Goal: Task Accomplishment & Management: Use online tool/utility

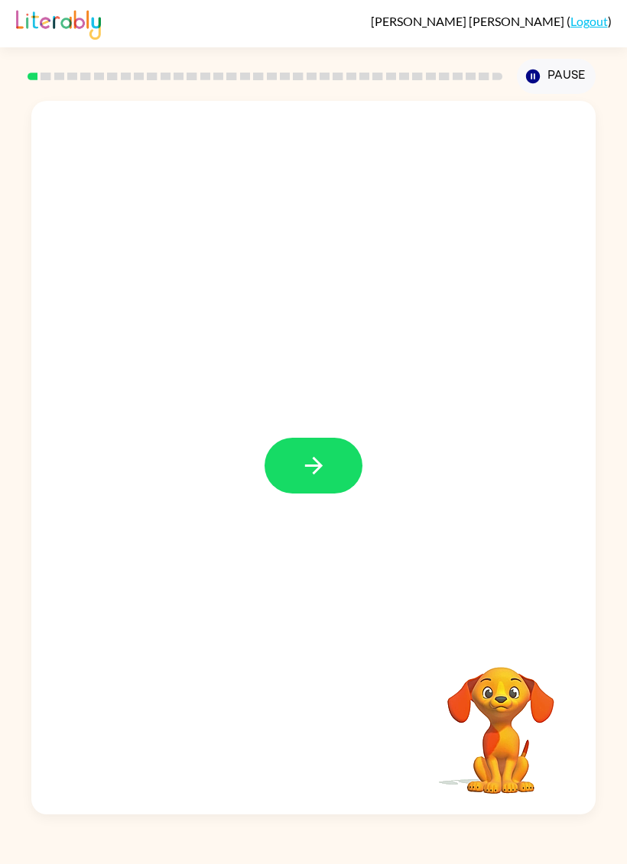
click at [314, 491] on button "button" at bounding box center [313, 466] width 98 height 56
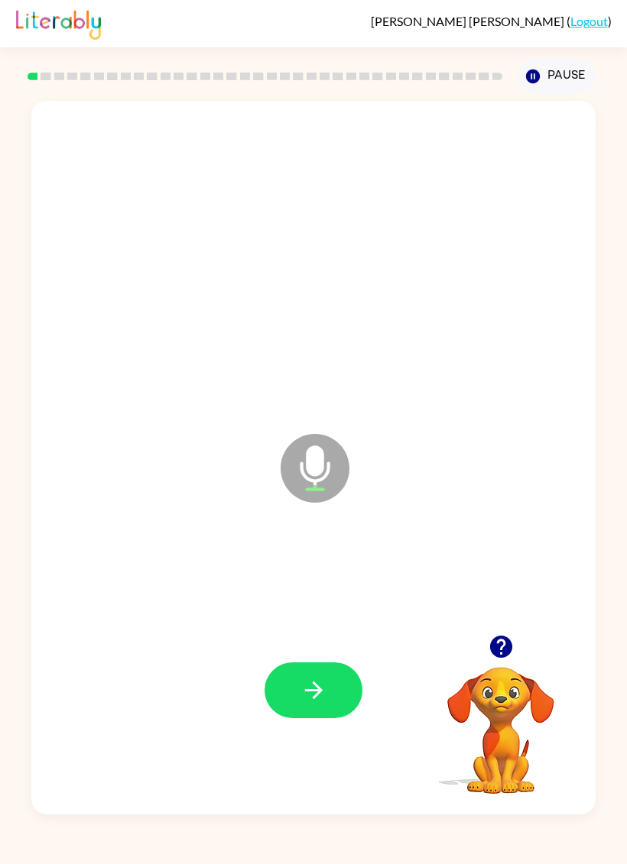
click at [335, 686] on button "button" at bounding box center [313, 691] width 98 height 56
click at [300, 679] on icon "button" at bounding box center [313, 690] width 27 height 27
click at [348, 696] on button "button" at bounding box center [313, 691] width 98 height 56
click at [312, 691] on icon "button" at bounding box center [313, 691] width 18 height 18
click at [307, 696] on icon "button" at bounding box center [313, 690] width 27 height 27
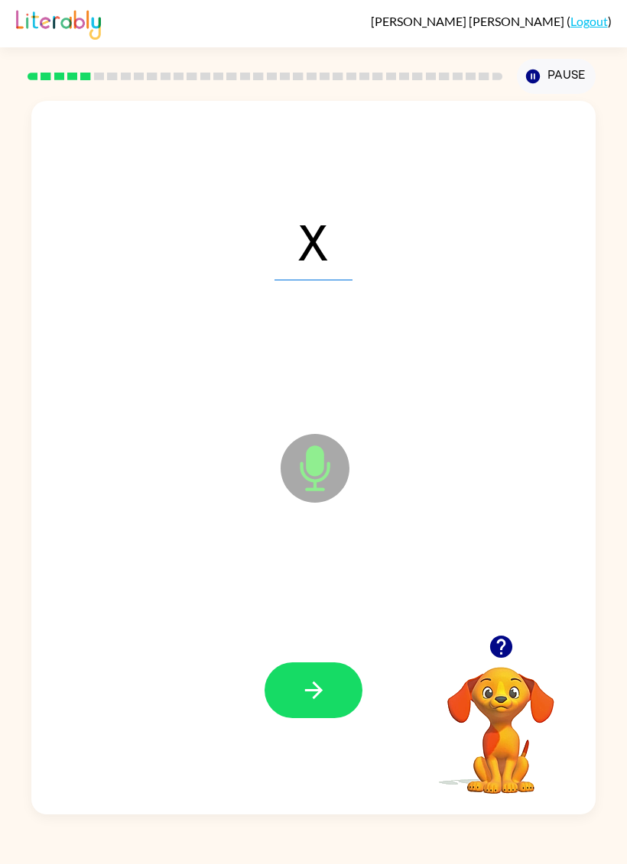
click at [334, 688] on button "button" at bounding box center [313, 691] width 98 height 56
click at [322, 672] on button "button" at bounding box center [313, 691] width 98 height 56
click at [330, 681] on button "button" at bounding box center [313, 691] width 98 height 56
click at [351, 706] on button "button" at bounding box center [313, 691] width 98 height 56
click at [296, 674] on button "button" at bounding box center [313, 691] width 98 height 56
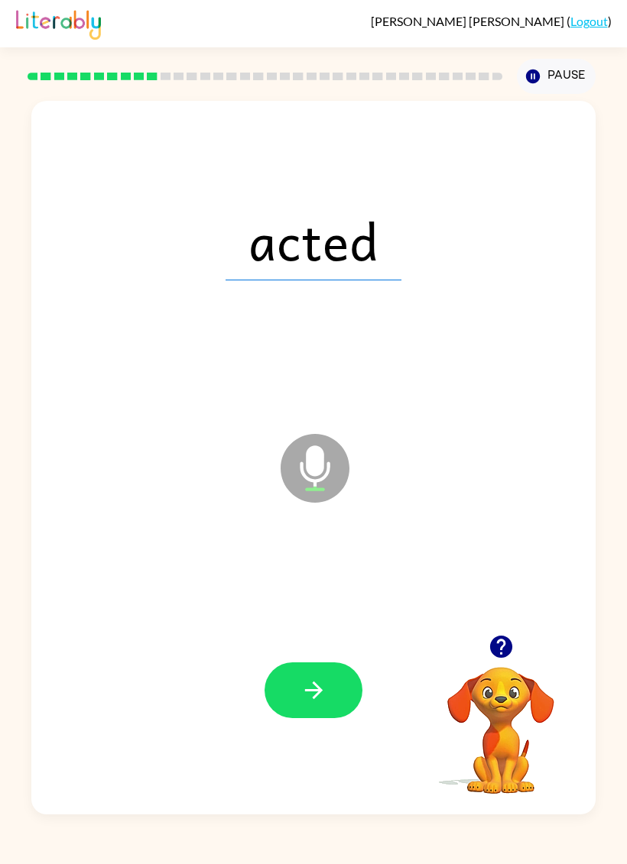
click at [298, 657] on div at bounding box center [313, 691] width 533 height 218
click at [305, 704] on icon "button" at bounding box center [313, 690] width 27 height 27
click at [323, 698] on icon "button" at bounding box center [313, 690] width 27 height 27
click at [346, 705] on button "button" at bounding box center [313, 691] width 98 height 56
click at [345, 701] on button "button" at bounding box center [313, 691] width 98 height 56
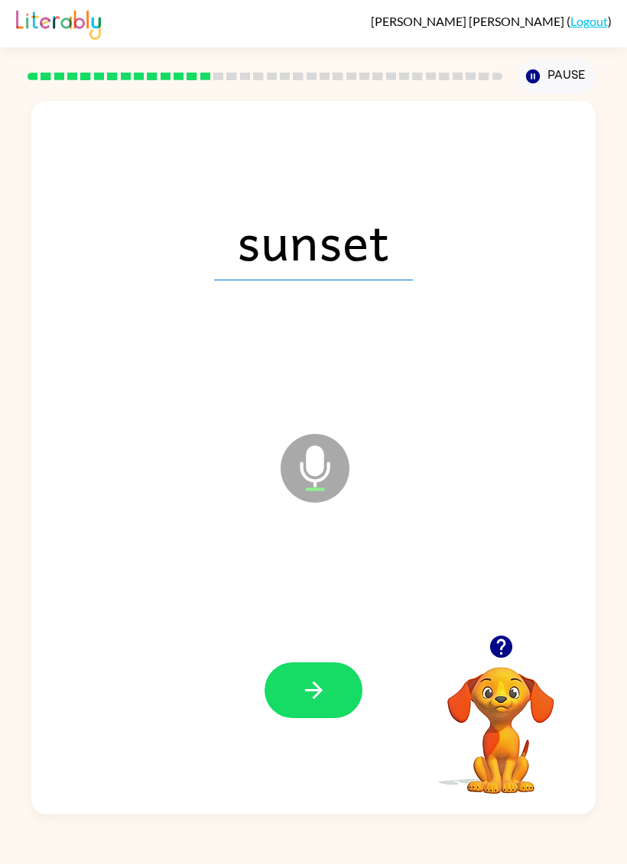
click at [337, 685] on button "button" at bounding box center [313, 691] width 98 height 56
click at [337, 696] on button "button" at bounding box center [313, 691] width 98 height 56
click at [322, 683] on icon "button" at bounding box center [313, 690] width 27 height 27
click at [318, 675] on button "button" at bounding box center [313, 691] width 98 height 56
click at [326, 689] on icon "button" at bounding box center [313, 690] width 27 height 27
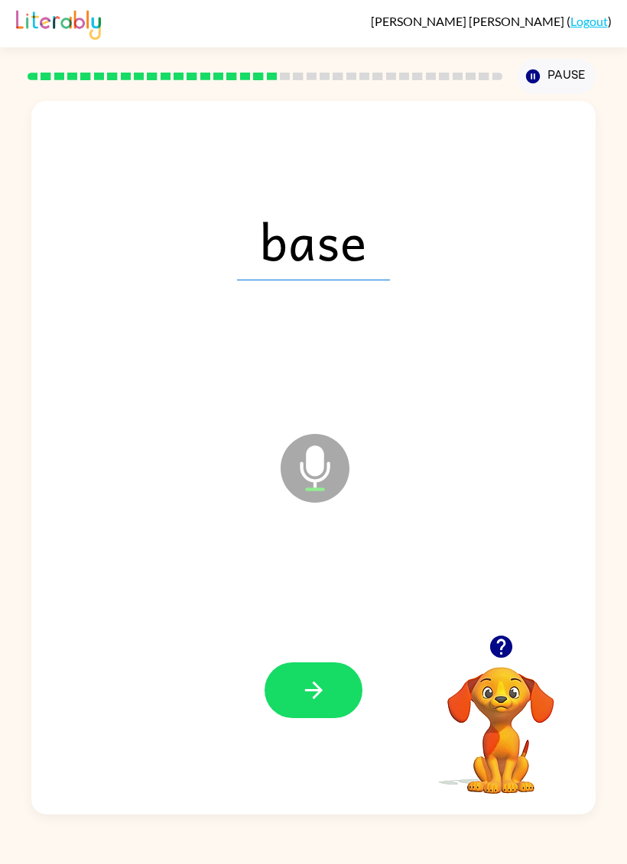
click at [310, 715] on button "button" at bounding box center [313, 691] width 98 height 56
click at [306, 704] on icon "button" at bounding box center [313, 690] width 27 height 27
click at [315, 692] on icon "button" at bounding box center [313, 691] width 18 height 18
click at [342, 660] on div at bounding box center [313, 691] width 533 height 218
click at [324, 709] on button "button" at bounding box center [313, 691] width 98 height 56
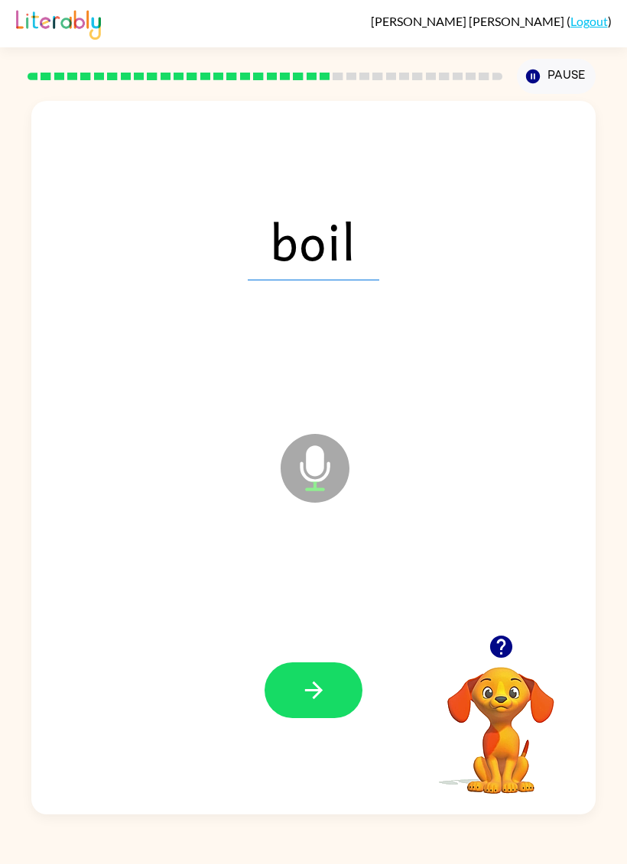
click at [308, 676] on button "button" at bounding box center [313, 691] width 98 height 56
click at [311, 700] on icon "button" at bounding box center [313, 690] width 27 height 27
click at [325, 701] on icon "button" at bounding box center [313, 690] width 27 height 27
click at [310, 705] on button "button" at bounding box center [313, 691] width 98 height 56
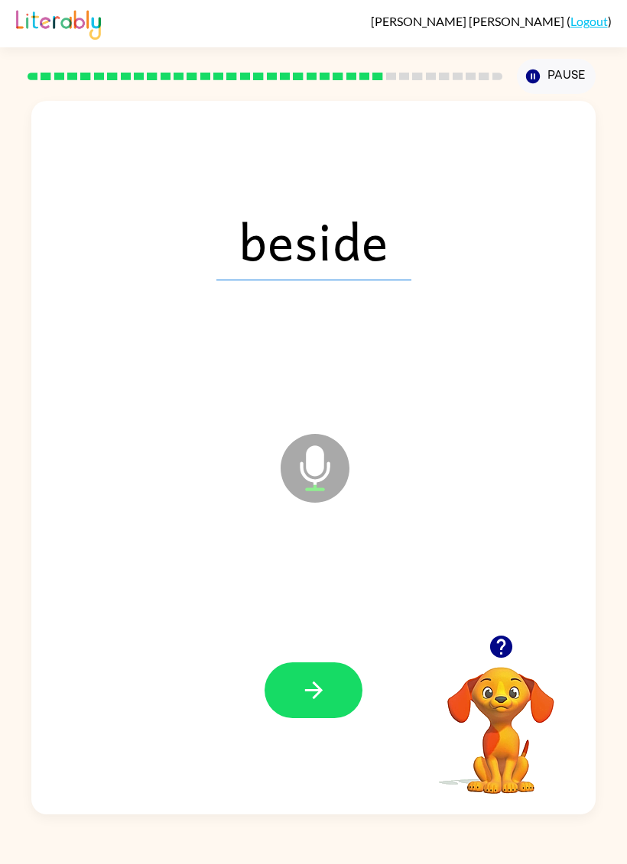
click at [296, 700] on button "button" at bounding box center [313, 691] width 98 height 56
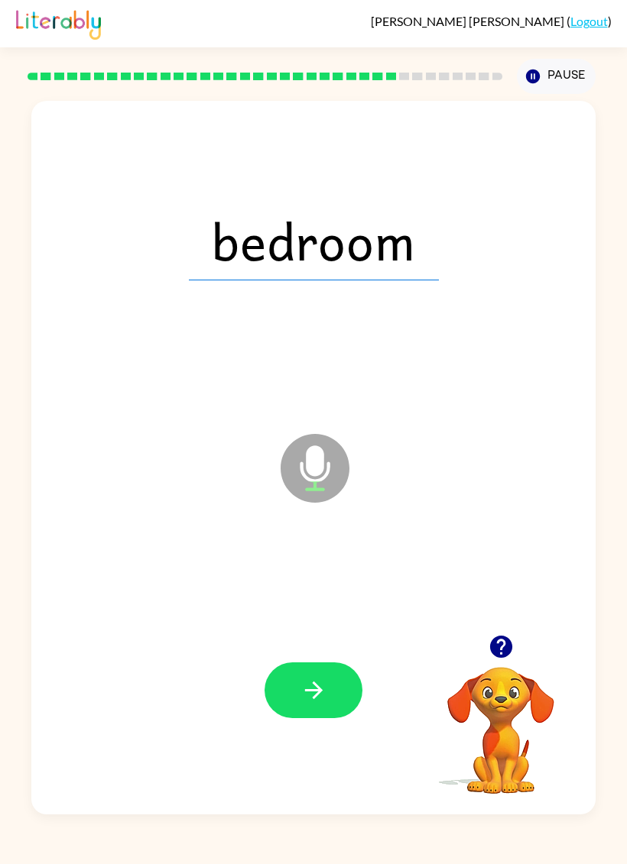
click at [348, 709] on button "button" at bounding box center [313, 691] width 98 height 56
click at [326, 687] on icon "button" at bounding box center [313, 690] width 27 height 27
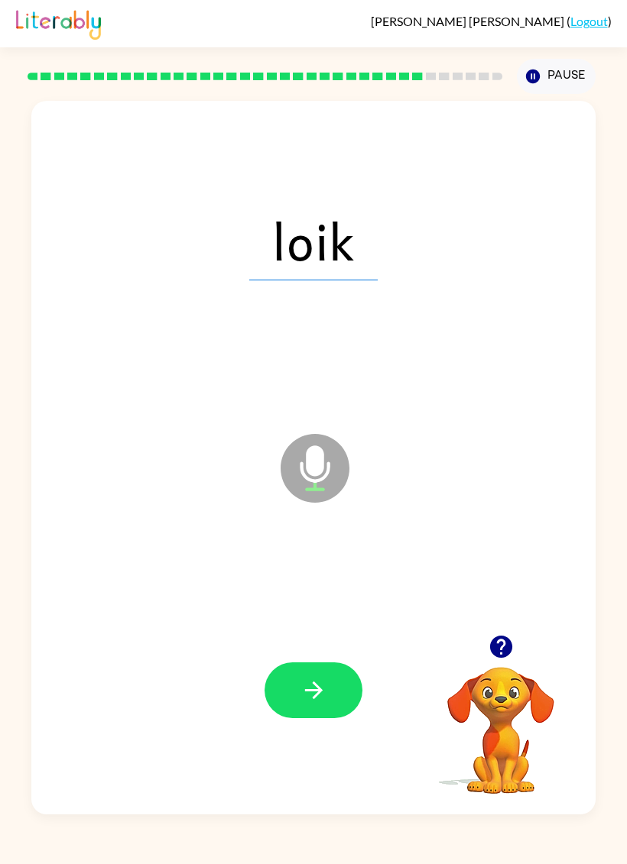
click at [309, 695] on icon "button" at bounding box center [313, 690] width 27 height 27
click at [336, 699] on button "button" at bounding box center [313, 691] width 98 height 56
click at [307, 706] on button "button" at bounding box center [313, 691] width 98 height 56
click at [303, 699] on icon "button" at bounding box center [313, 690] width 27 height 27
click at [310, 679] on icon "button" at bounding box center [313, 690] width 27 height 27
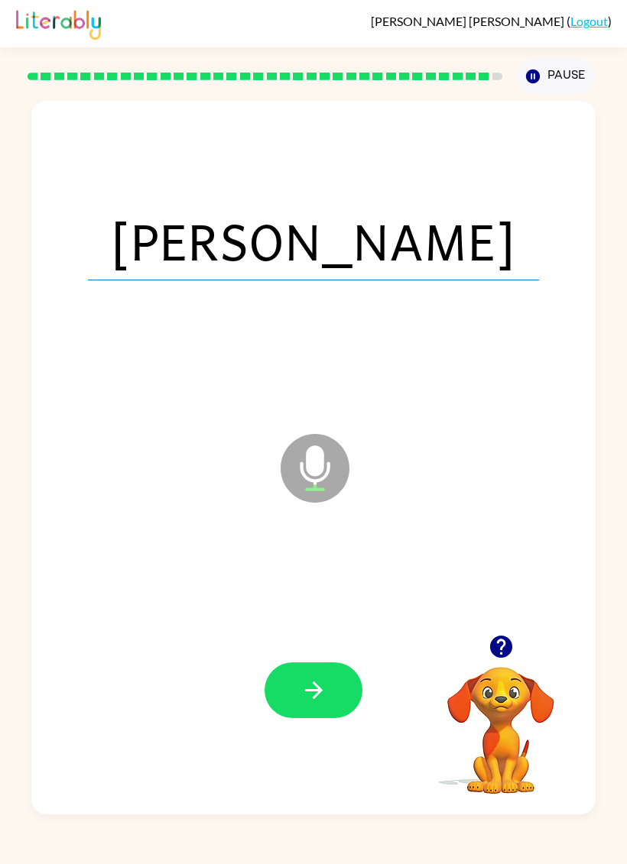
click at [294, 712] on button "button" at bounding box center [313, 691] width 98 height 56
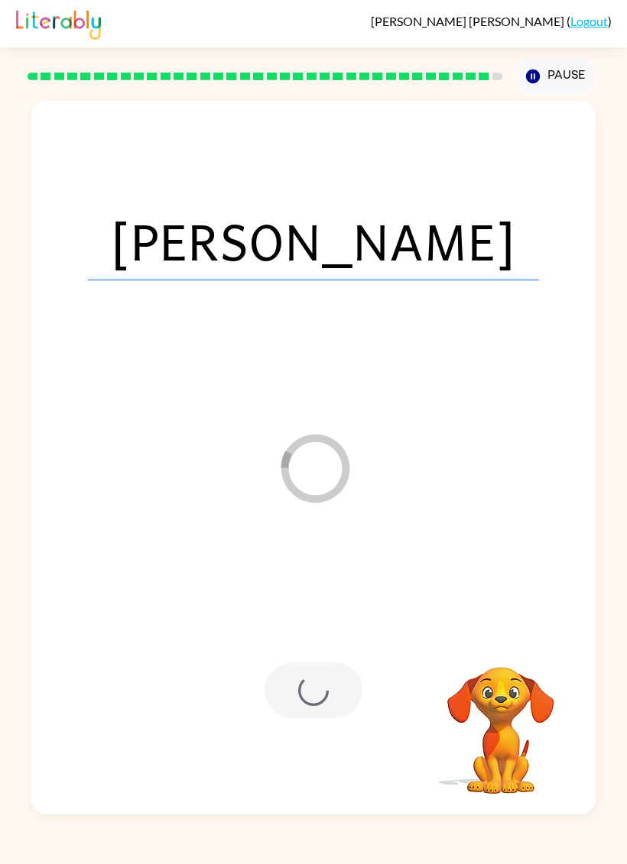
click at [320, 686] on div at bounding box center [313, 691] width 98 height 56
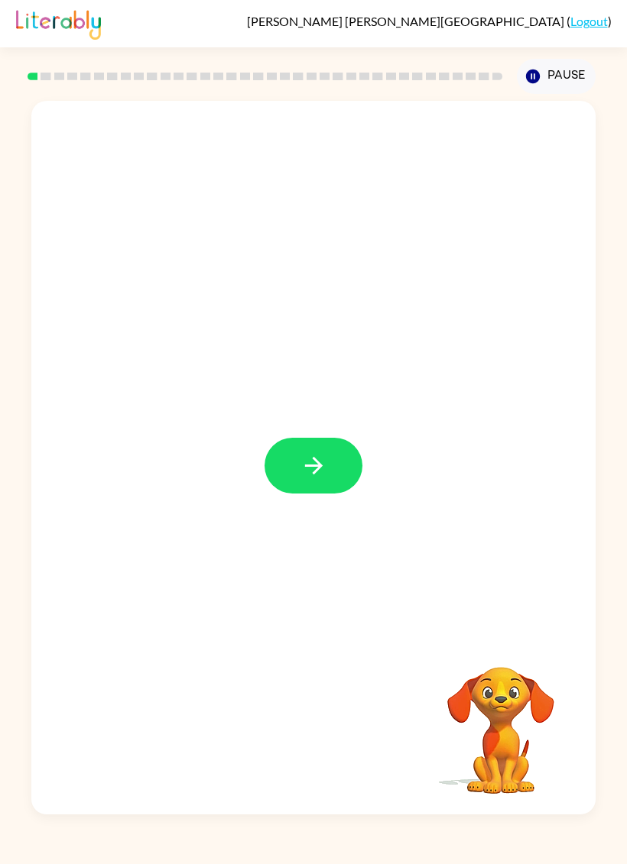
click at [346, 484] on button "button" at bounding box center [313, 466] width 98 height 56
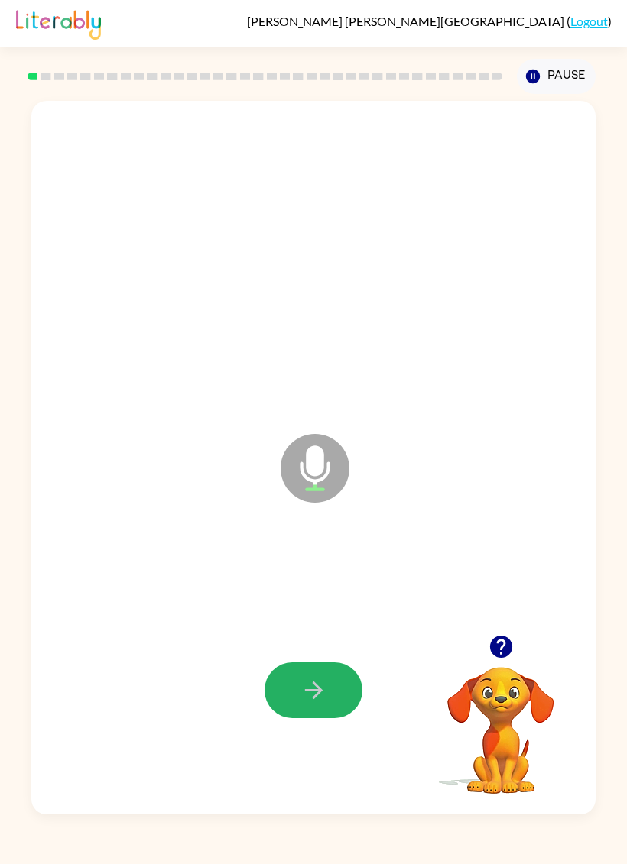
click at [288, 692] on button "button" at bounding box center [313, 691] width 98 height 56
click at [274, 696] on button "button" at bounding box center [313, 691] width 98 height 56
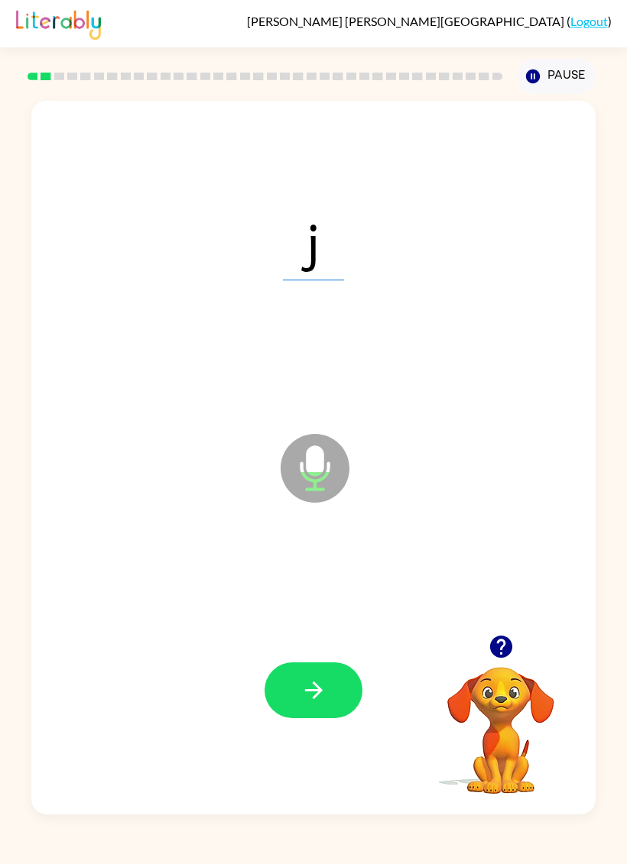
click at [270, 650] on div at bounding box center [313, 691] width 533 height 218
click at [297, 699] on button "button" at bounding box center [313, 691] width 98 height 56
click at [291, 700] on button "button" at bounding box center [313, 691] width 98 height 56
click at [309, 700] on icon "button" at bounding box center [313, 690] width 27 height 27
click at [279, 673] on button "button" at bounding box center [313, 691] width 98 height 56
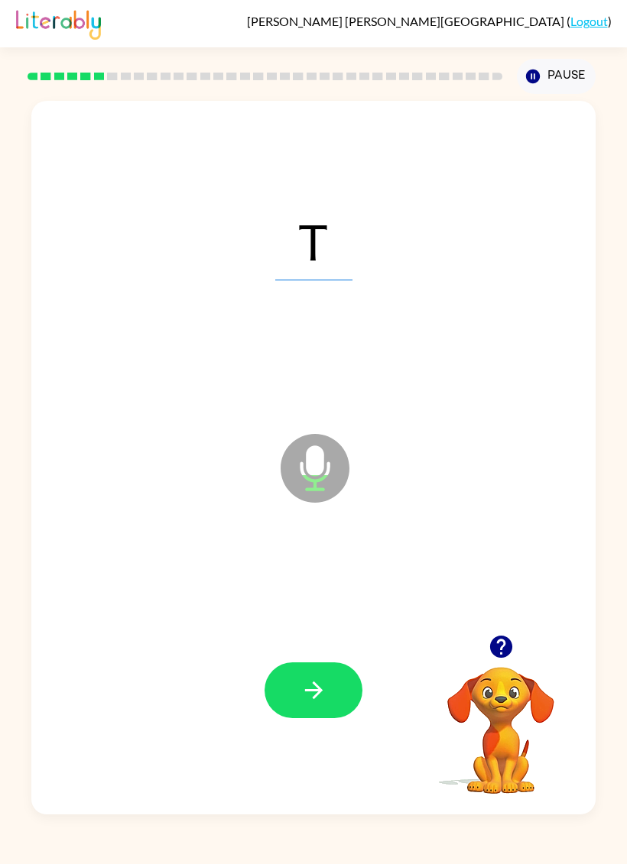
click at [316, 707] on button "button" at bounding box center [313, 691] width 98 height 56
click at [302, 694] on icon "button" at bounding box center [313, 690] width 27 height 27
click at [320, 687] on icon "button" at bounding box center [313, 690] width 27 height 27
click at [283, 694] on button "button" at bounding box center [313, 691] width 98 height 56
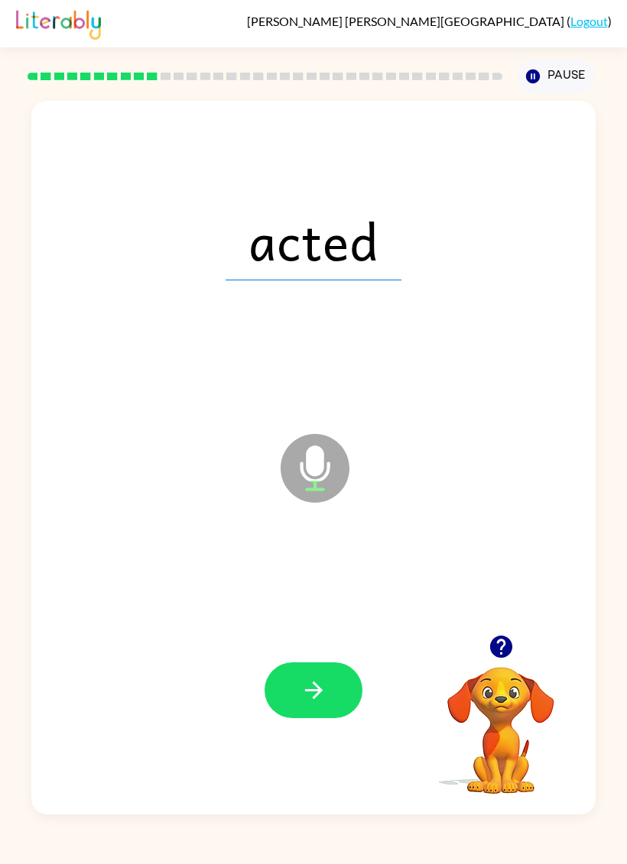
click at [277, 685] on button "button" at bounding box center [313, 691] width 98 height 56
click at [332, 675] on button "button" at bounding box center [313, 691] width 98 height 56
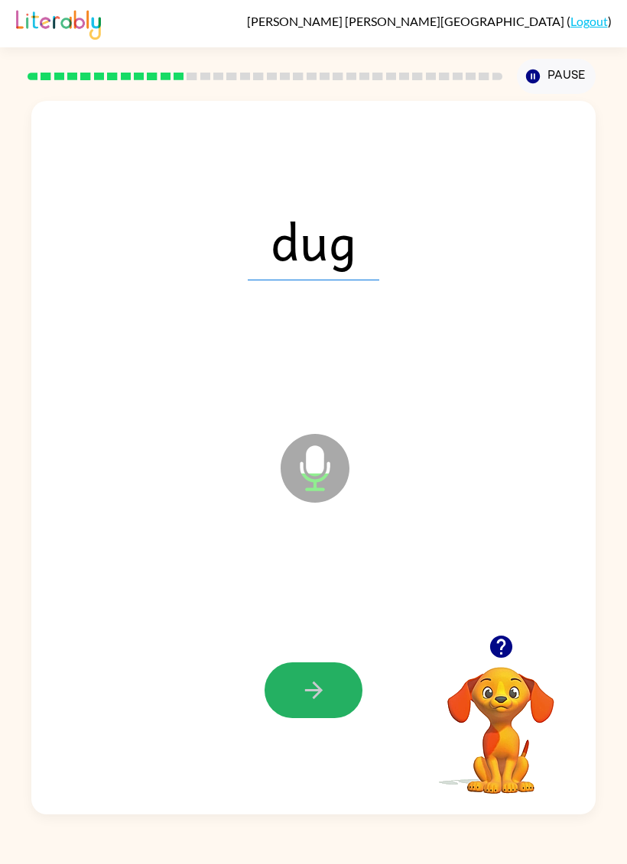
click at [312, 690] on icon "button" at bounding box center [313, 690] width 27 height 27
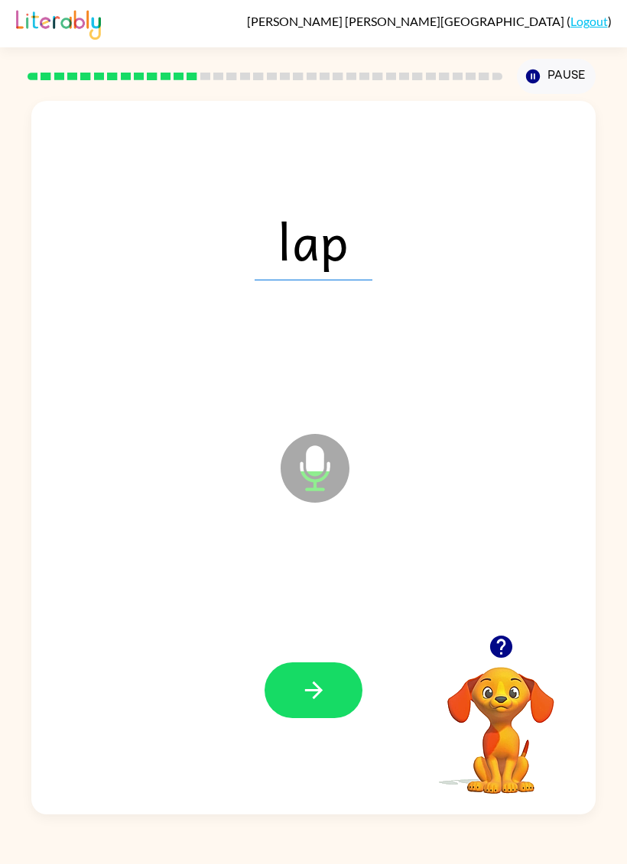
click at [300, 681] on icon "button" at bounding box center [313, 690] width 27 height 27
click at [310, 678] on icon "button" at bounding box center [313, 690] width 27 height 27
click at [290, 702] on button "button" at bounding box center [313, 691] width 98 height 56
click at [303, 695] on icon "button" at bounding box center [313, 690] width 27 height 27
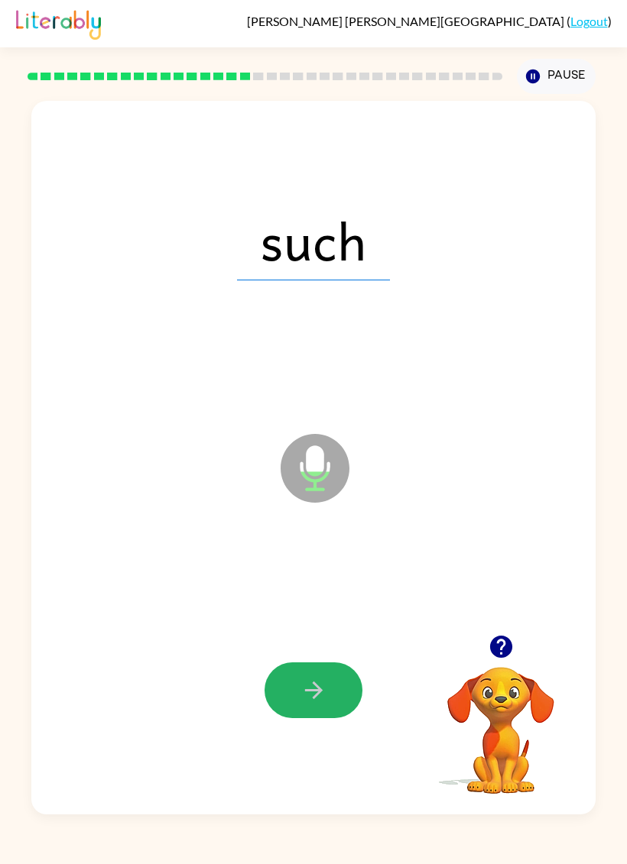
click at [330, 687] on button "button" at bounding box center [313, 691] width 98 height 56
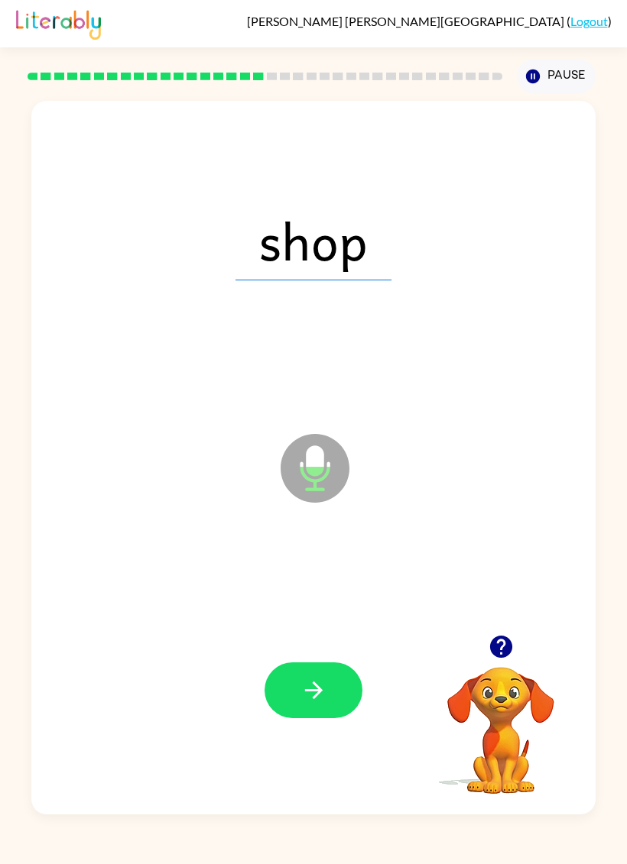
click at [307, 688] on icon "button" at bounding box center [313, 690] width 27 height 27
click at [312, 689] on icon "button" at bounding box center [313, 690] width 27 height 27
click at [311, 687] on icon "button" at bounding box center [313, 690] width 27 height 27
click at [310, 701] on icon "button" at bounding box center [313, 690] width 27 height 27
click at [302, 684] on icon "button" at bounding box center [313, 690] width 27 height 27
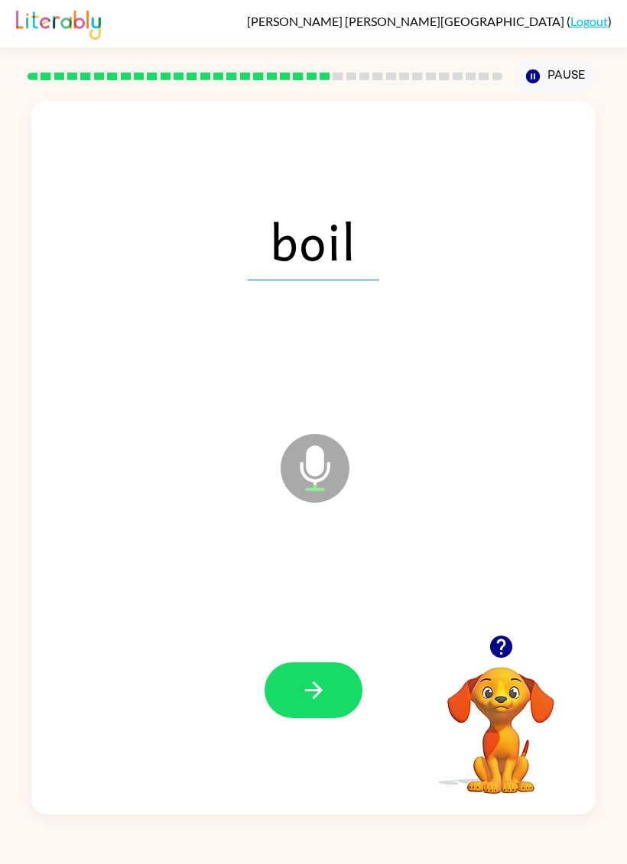
click at [295, 713] on button "button" at bounding box center [313, 691] width 98 height 56
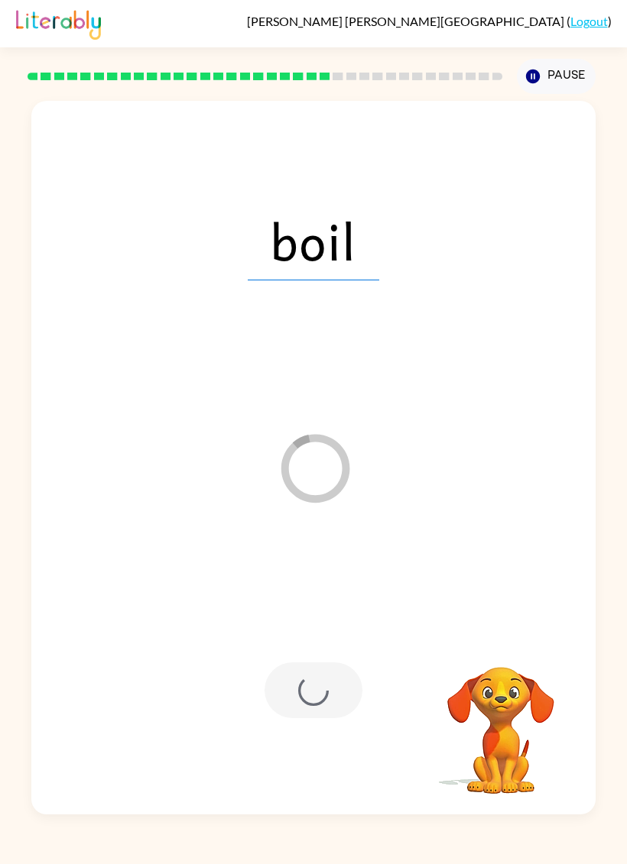
click at [310, 698] on div at bounding box center [313, 691] width 98 height 56
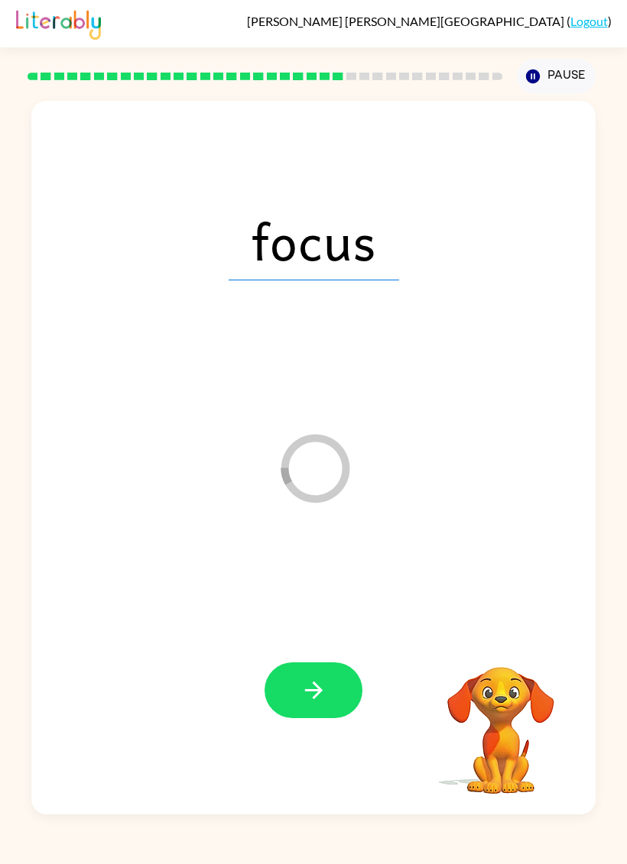
click at [334, 682] on button "button" at bounding box center [313, 691] width 98 height 56
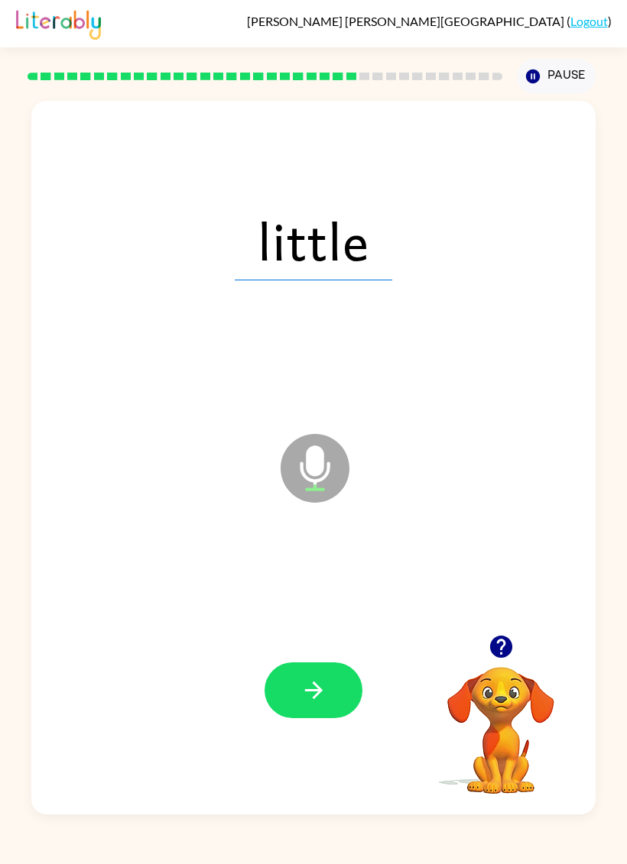
click at [300, 672] on button "button" at bounding box center [313, 691] width 98 height 56
click at [324, 697] on icon "button" at bounding box center [313, 690] width 27 height 27
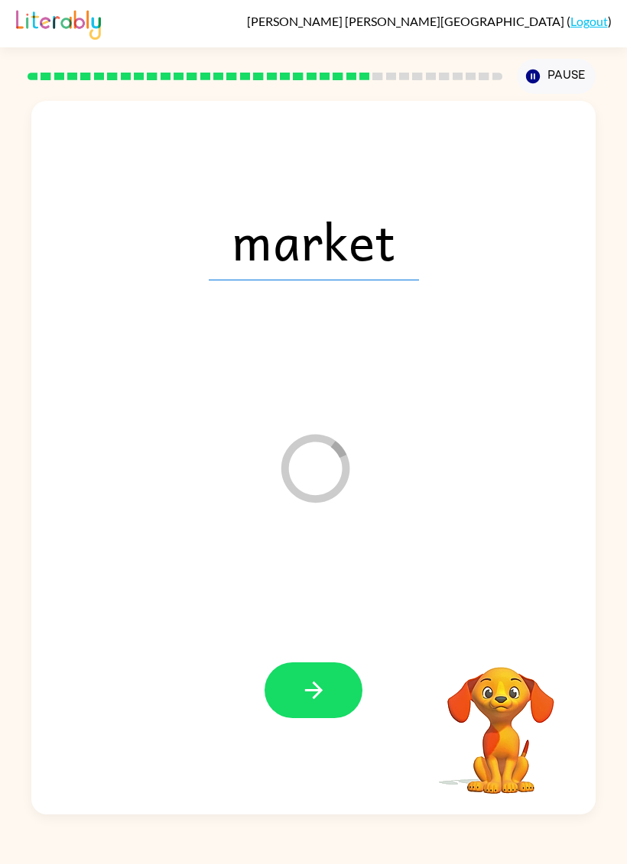
click at [315, 701] on icon "button" at bounding box center [313, 690] width 27 height 27
click at [360, 693] on div at bounding box center [313, 691] width 98 height 56
click at [319, 723] on div at bounding box center [313, 691] width 533 height 218
click at [478, 140] on div "market" at bounding box center [313, 240] width 533 height 218
click at [533, 76] on icon "button" at bounding box center [533, 77] width 14 height 14
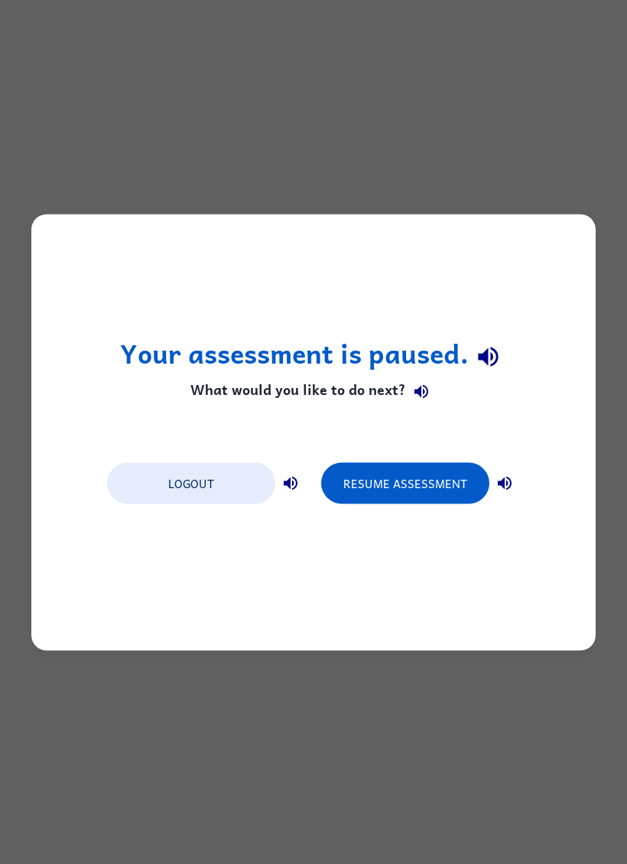
click at [413, 475] on button "Resume Assessment" at bounding box center [405, 482] width 168 height 41
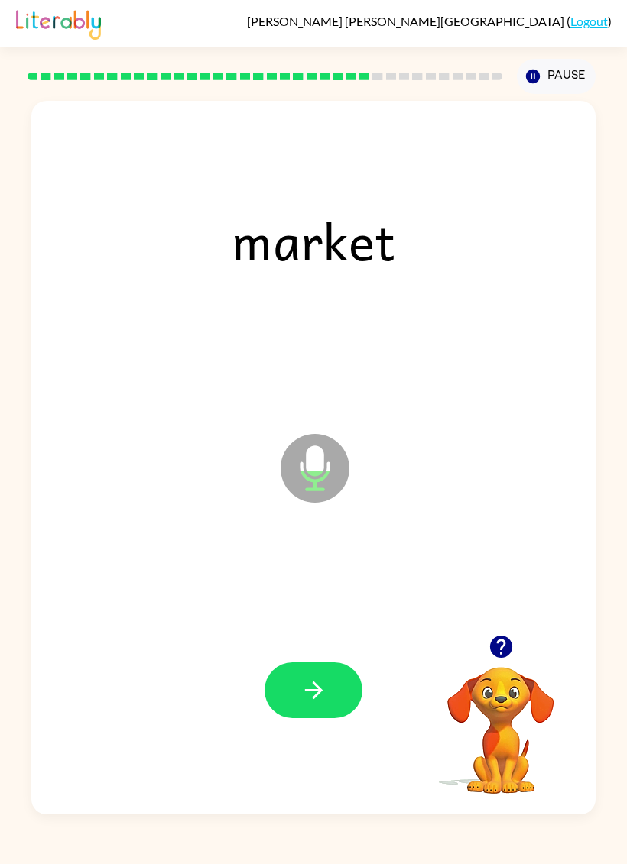
click at [337, 689] on button "button" at bounding box center [313, 691] width 98 height 56
click at [316, 666] on button "button" at bounding box center [313, 691] width 98 height 56
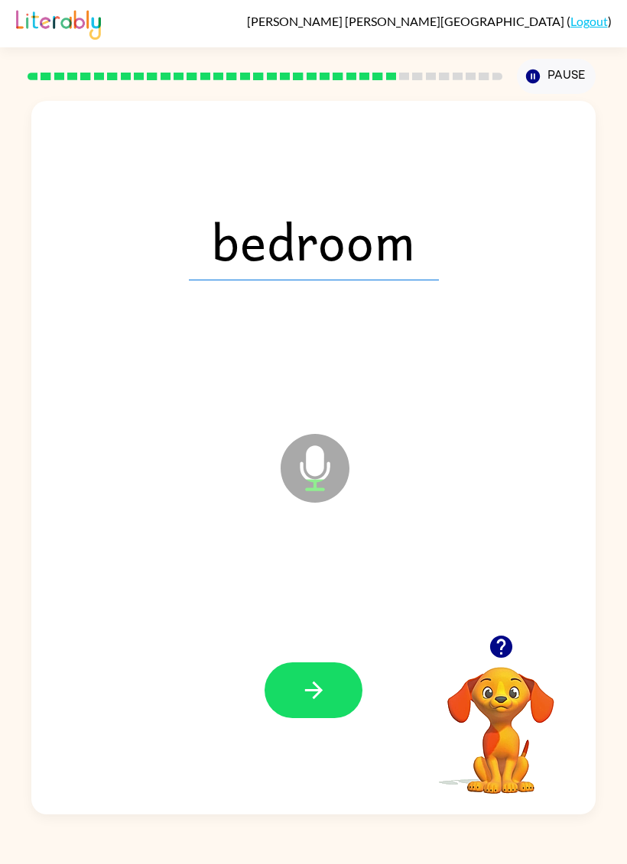
click at [358, 693] on button "button" at bounding box center [313, 691] width 98 height 56
click at [295, 666] on div at bounding box center [313, 691] width 98 height 56
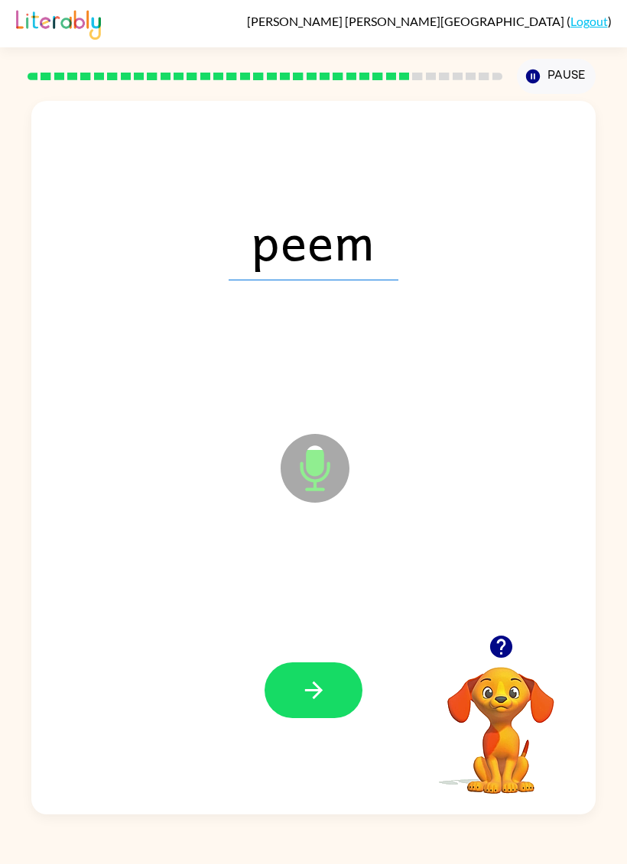
click at [290, 657] on div at bounding box center [313, 691] width 533 height 218
click at [313, 714] on button "button" at bounding box center [313, 691] width 98 height 56
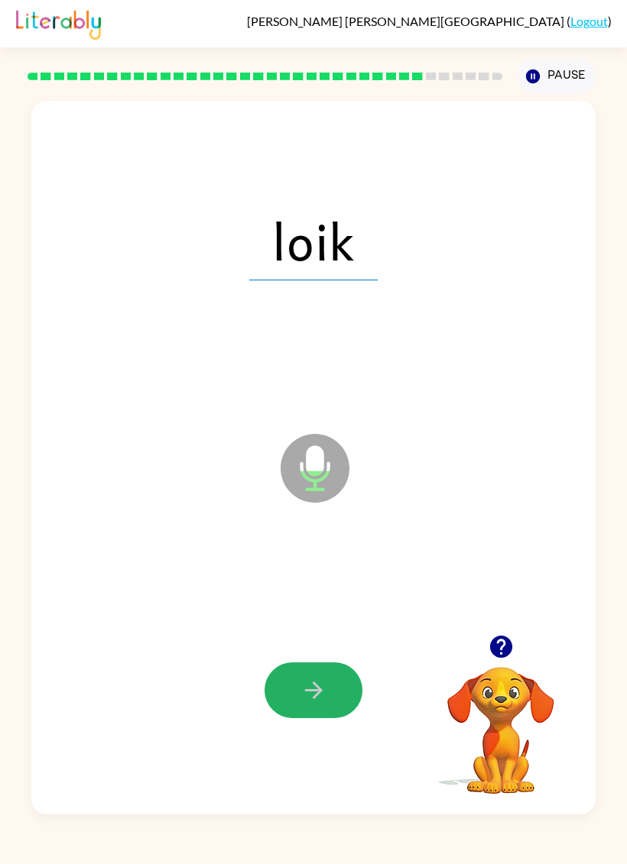
click at [323, 710] on button "button" at bounding box center [313, 691] width 98 height 56
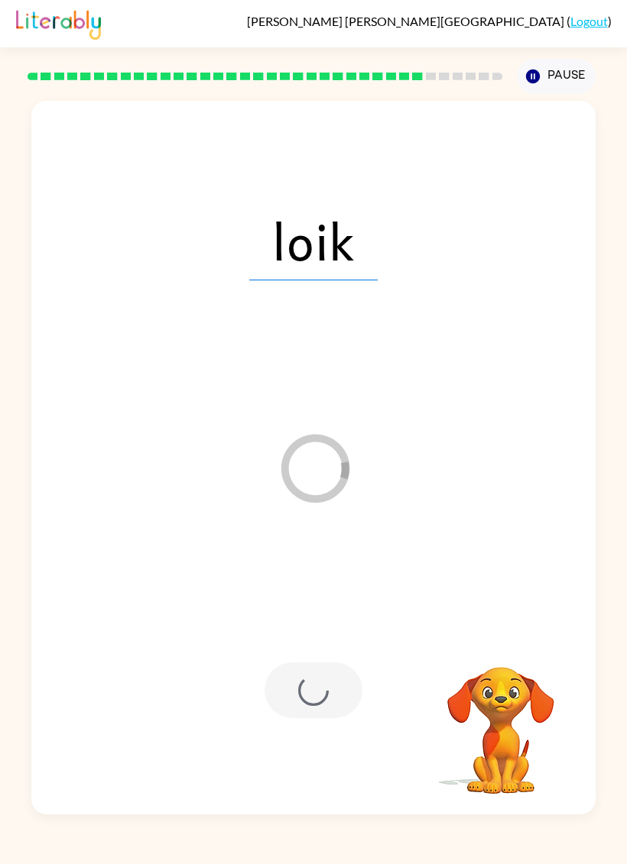
click at [326, 671] on div at bounding box center [313, 691] width 98 height 56
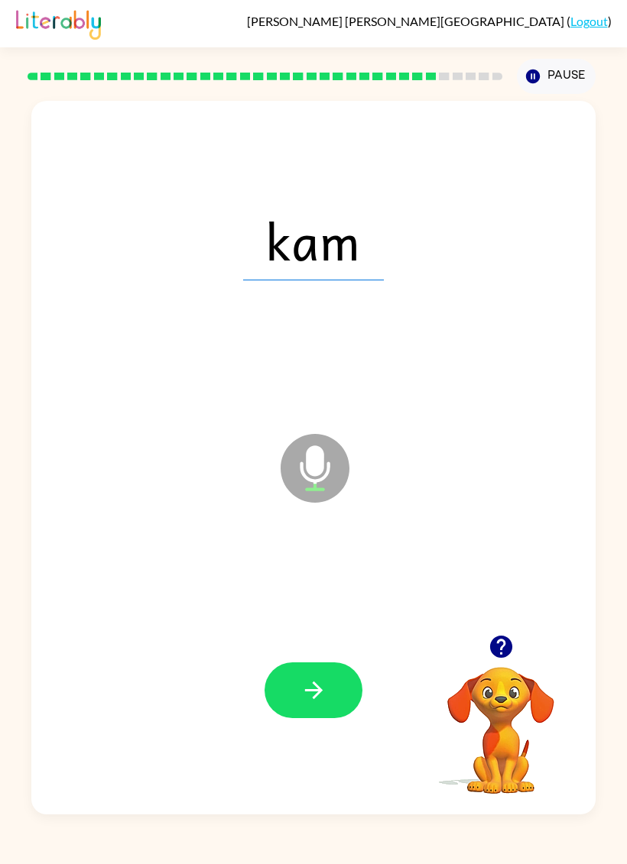
click at [304, 675] on button "button" at bounding box center [313, 691] width 98 height 56
click at [294, 692] on button "button" at bounding box center [313, 691] width 98 height 56
click at [315, 686] on icon "button" at bounding box center [313, 691] width 18 height 18
click at [332, 711] on button "button" at bounding box center [313, 691] width 98 height 56
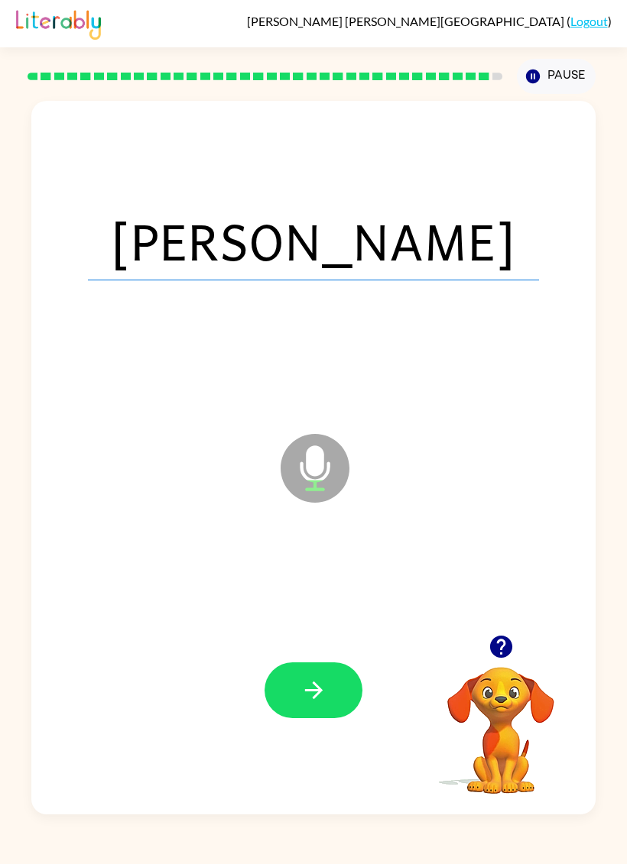
click at [320, 699] on icon "button" at bounding box center [313, 690] width 27 height 27
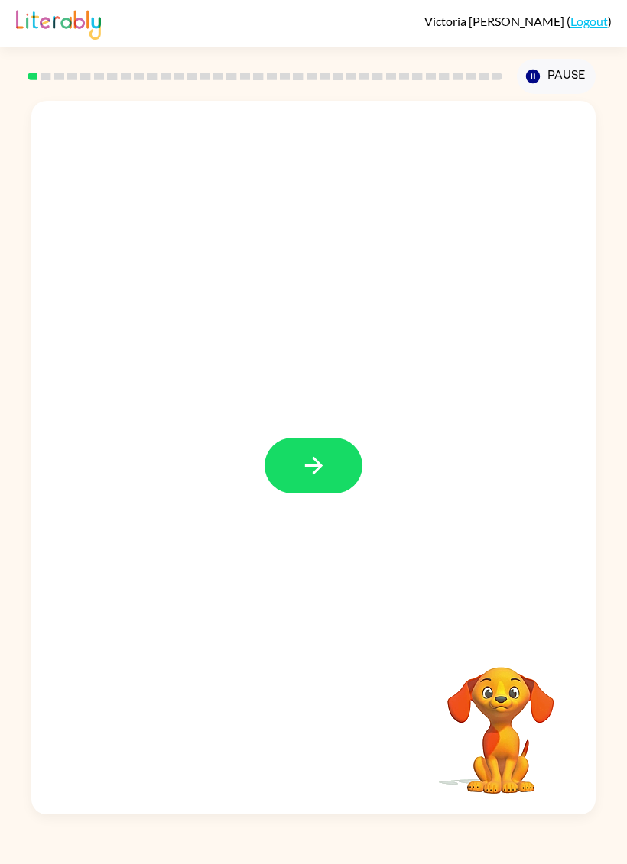
click at [336, 462] on button "button" at bounding box center [313, 466] width 98 height 56
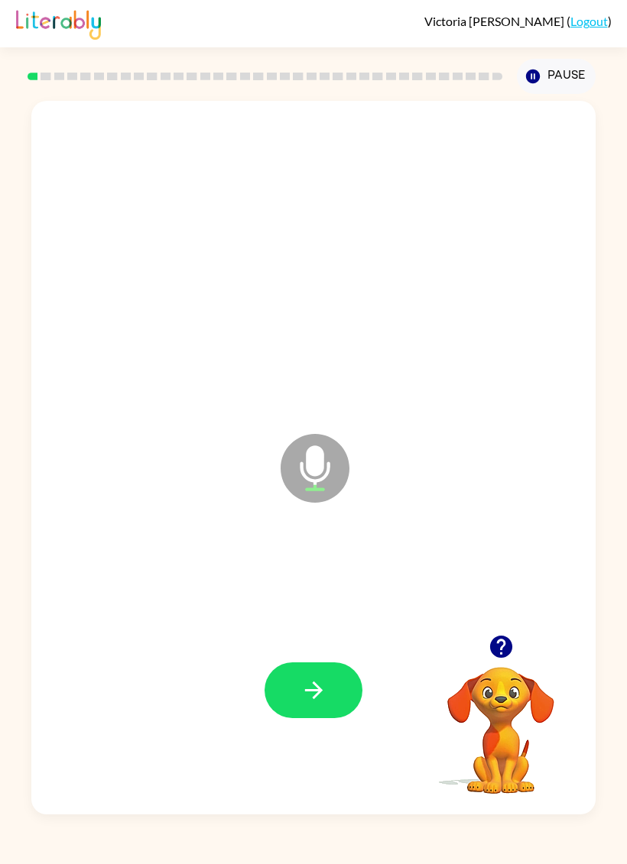
click at [326, 679] on icon "button" at bounding box center [313, 690] width 27 height 27
click at [340, 684] on button "button" at bounding box center [313, 691] width 98 height 56
click at [315, 697] on icon "button" at bounding box center [313, 691] width 18 height 18
click at [316, 696] on icon "button" at bounding box center [313, 691] width 18 height 18
click at [311, 704] on icon "button" at bounding box center [313, 690] width 27 height 27
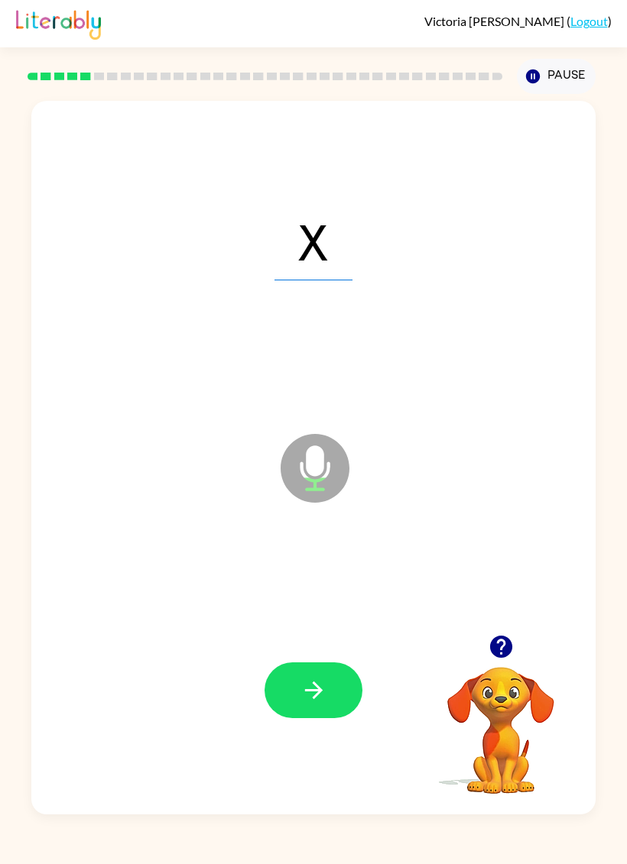
click at [297, 692] on button "button" at bounding box center [313, 691] width 98 height 56
click at [308, 686] on icon "button" at bounding box center [313, 690] width 27 height 27
click at [294, 705] on button "button" at bounding box center [313, 691] width 98 height 56
click at [287, 664] on button "button" at bounding box center [313, 691] width 98 height 56
click at [291, 676] on button "button" at bounding box center [313, 691] width 98 height 56
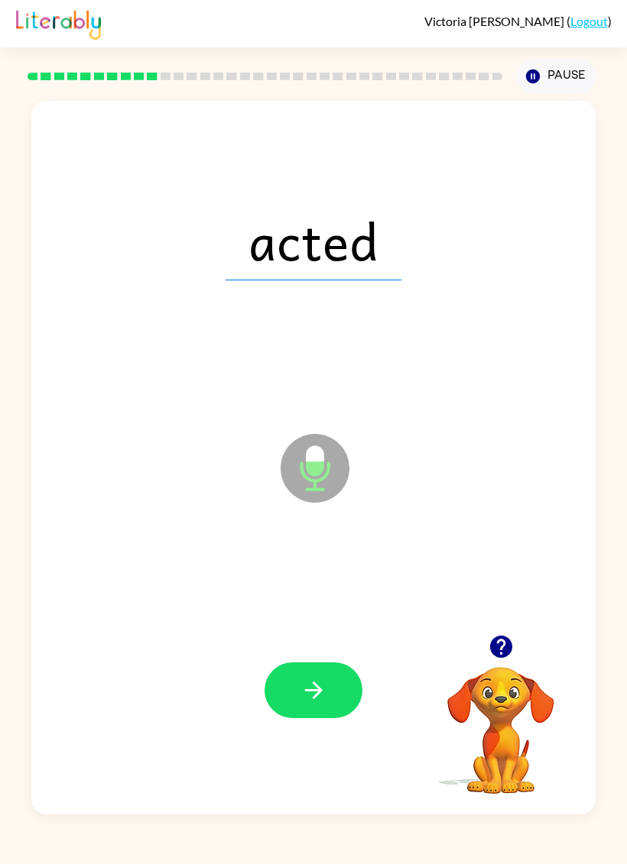
click at [313, 717] on button "button" at bounding box center [313, 691] width 98 height 56
click at [313, 691] on icon "button" at bounding box center [313, 691] width 18 height 18
click at [349, 712] on button "button" at bounding box center [313, 691] width 98 height 56
click at [340, 709] on button "button" at bounding box center [313, 691] width 98 height 56
click at [297, 712] on button "button" at bounding box center [313, 691] width 98 height 56
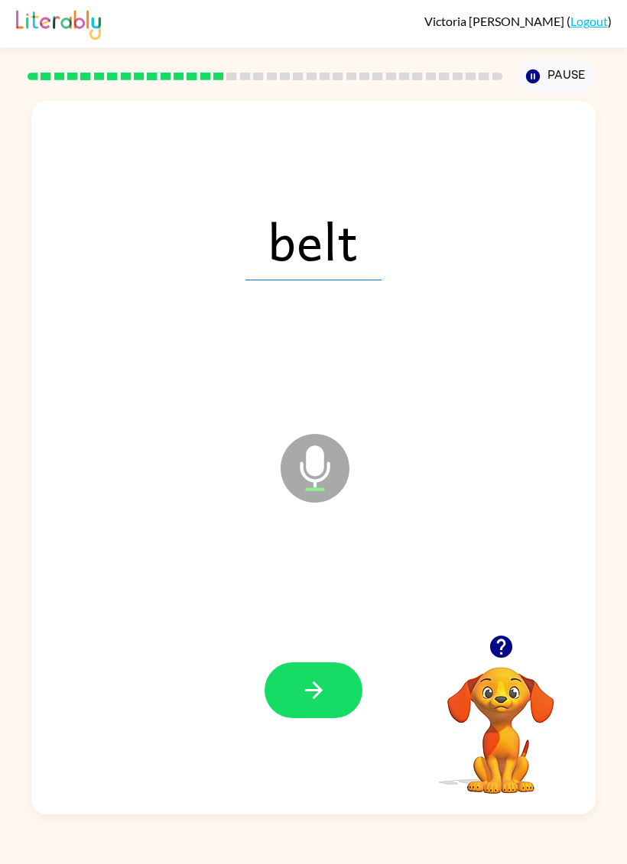
click at [337, 681] on button "button" at bounding box center [313, 691] width 98 height 56
click at [317, 715] on button "button" at bounding box center [313, 691] width 98 height 56
click at [303, 690] on icon "button" at bounding box center [313, 690] width 27 height 27
click at [326, 707] on button "button" at bounding box center [313, 691] width 98 height 56
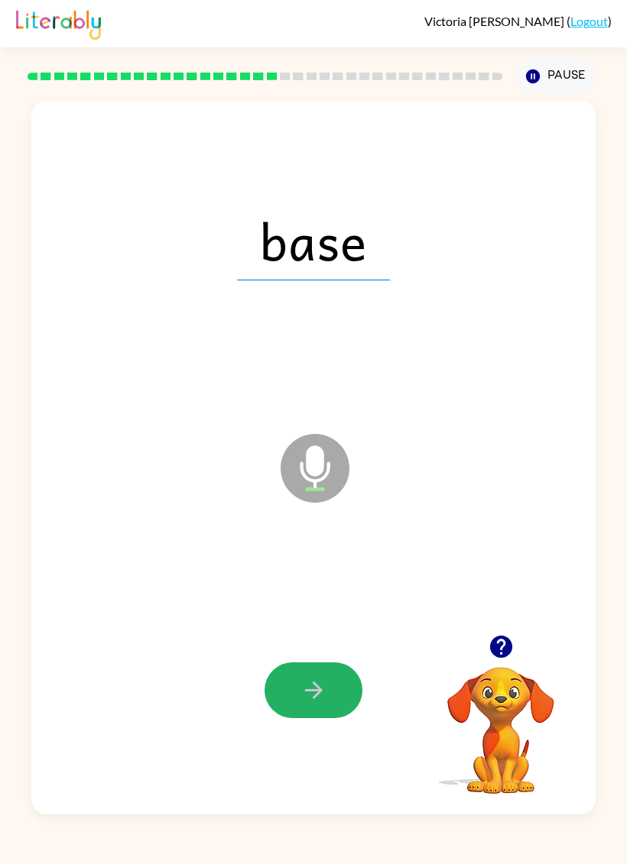
click at [300, 708] on button "button" at bounding box center [313, 691] width 98 height 56
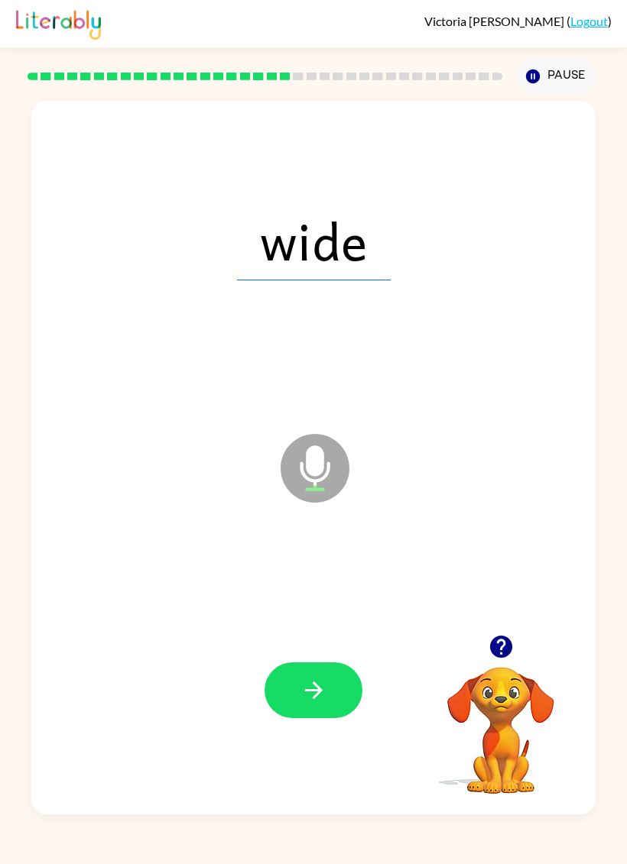
click at [326, 685] on icon "button" at bounding box center [313, 690] width 27 height 27
click at [323, 696] on icon "button" at bounding box center [313, 690] width 27 height 27
click at [310, 744] on div at bounding box center [313, 691] width 533 height 218
click at [287, 701] on button "button" at bounding box center [313, 691] width 98 height 56
click at [296, 670] on button "button" at bounding box center [313, 691] width 98 height 56
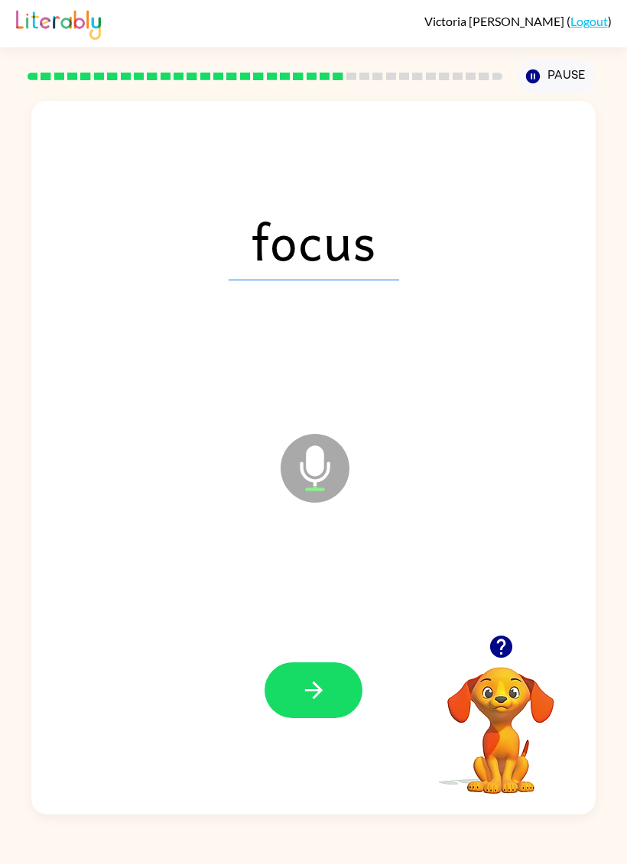
click at [358, 700] on button "button" at bounding box center [313, 691] width 98 height 56
click at [227, 716] on div at bounding box center [313, 691] width 533 height 218
click at [315, 735] on div at bounding box center [313, 691] width 533 height 218
click at [333, 679] on button "button" at bounding box center [313, 691] width 98 height 56
click at [341, 697] on button "button" at bounding box center [313, 691] width 98 height 56
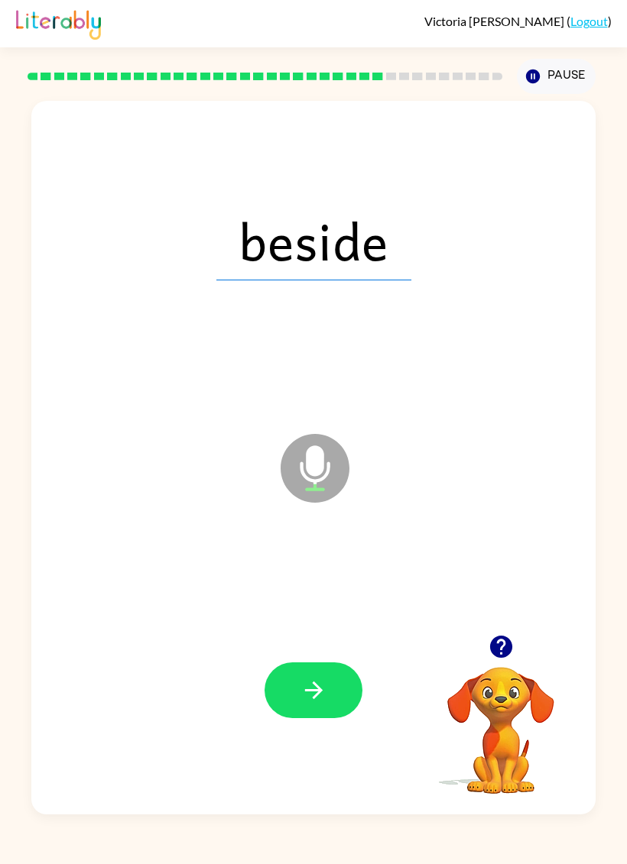
click at [281, 717] on button "button" at bounding box center [313, 691] width 98 height 56
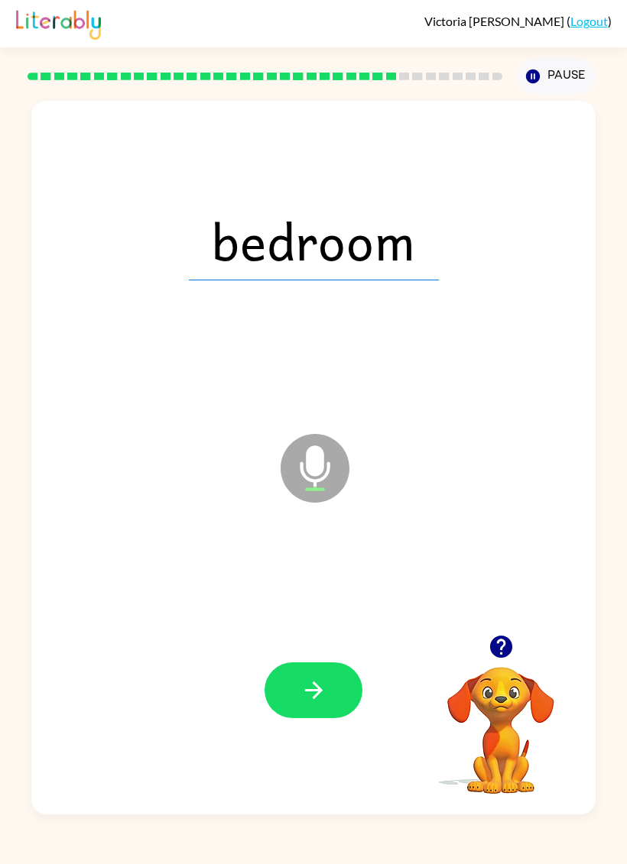
click at [317, 692] on icon "button" at bounding box center [313, 691] width 18 height 18
click at [323, 697] on icon "button" at bounding box center [313, 690] width 27 height 27
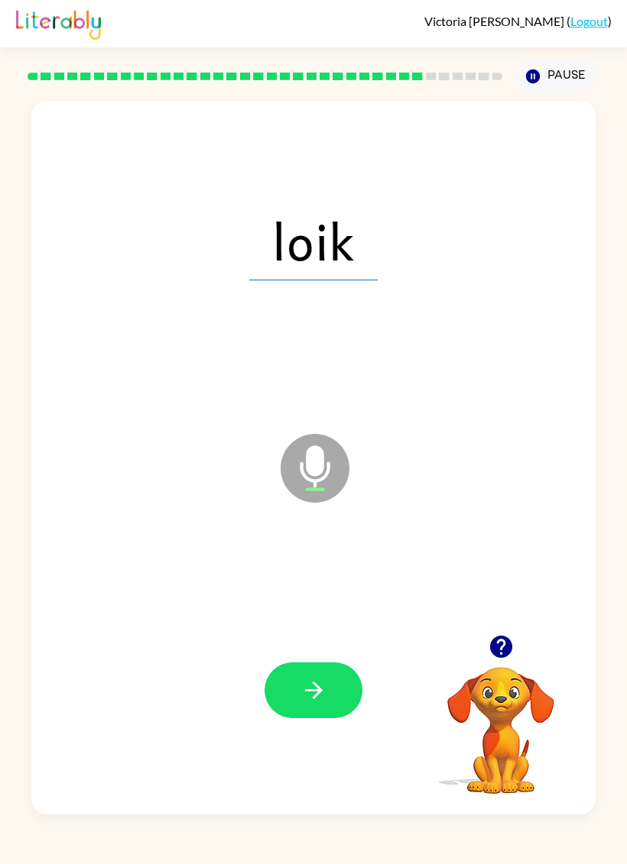
click at [333, 714] on button "button" at bounding box center [313, 691] width 98 height 56
click at [340, 730] on div at bounding box center [313, 691] width 533 height 218
click at [321, 694] on icon "button" at bounding box center [313, 690] width 27 height 27
click at [308, 689] on icon "button" at bounding box center [313, 690] width 27 height 27
click at [342, 685] on button "button" at bounding box center [313, 691] width 98 height 56
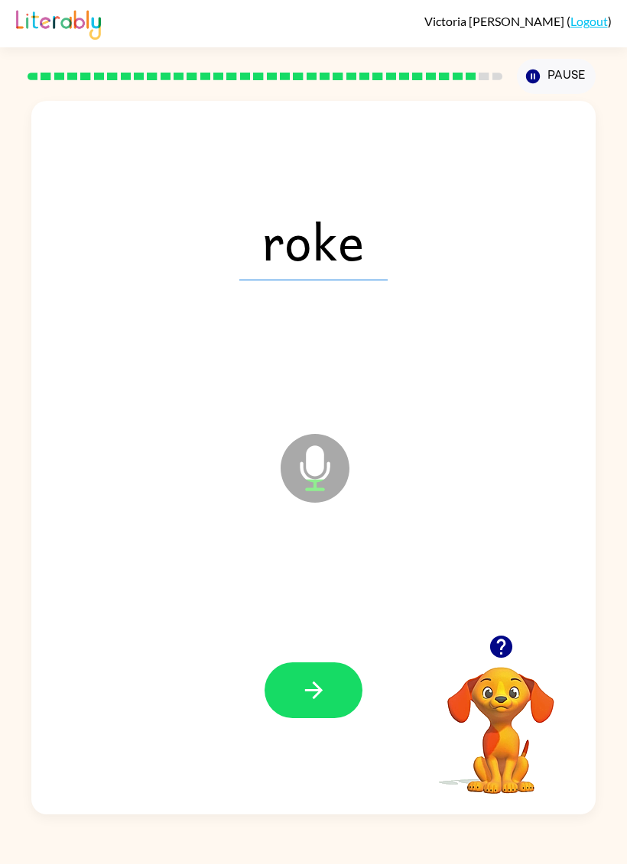
click at [323, 718] on button "button" at bounding box center [313, 691] width 98 height 56
click at [324, 721] on div at bounding box center [313, 691] width 533 height 218
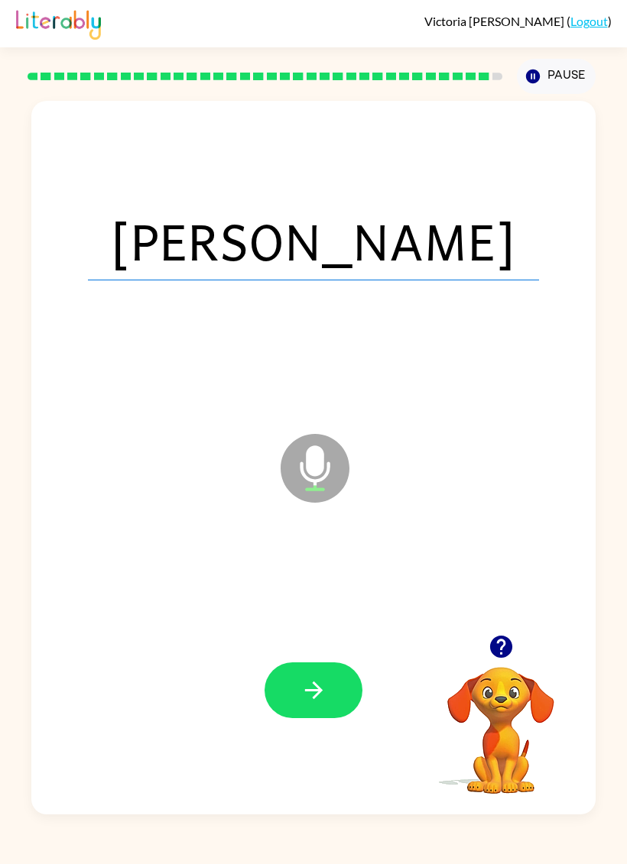
click at [324, 652] on div at bounding box center [313, 691] width 533 height 218
click at [308, 735] on div at bounding box center [313, 691] width 533 height 218
click at [303, 674] on button "button" at bounding box center [313, 691] width 98 height 56
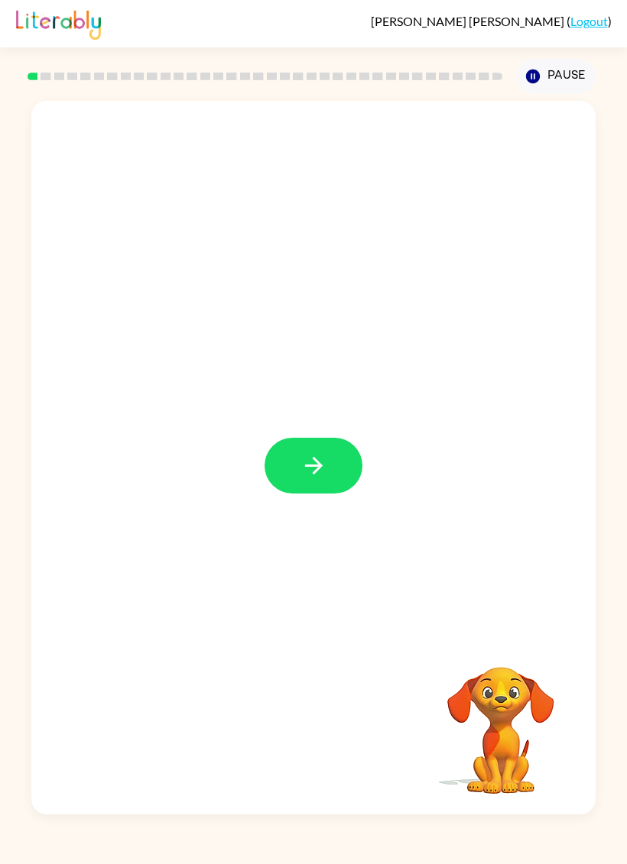
click at [325, 475] on icon "button" at bounding box center [313, 465] width 27 height 27
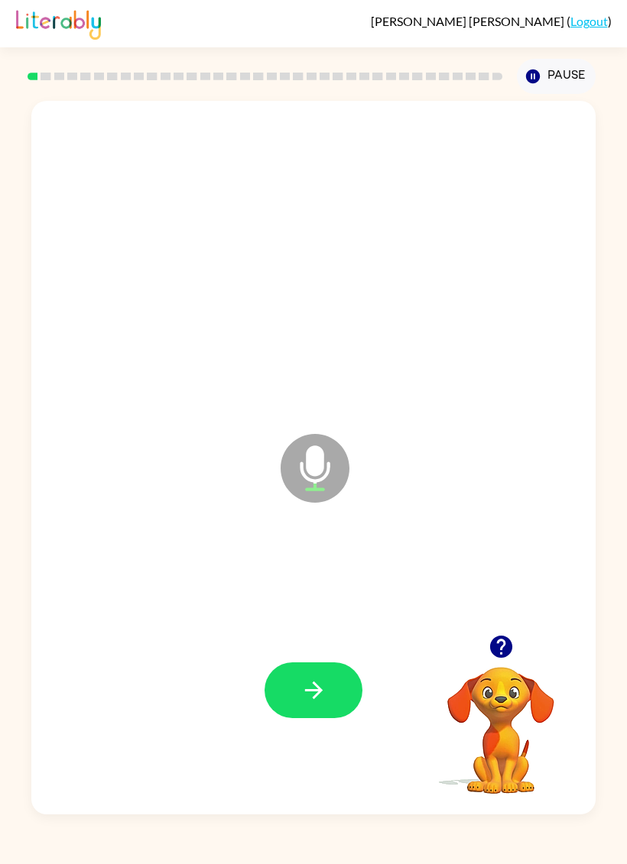
click at [347, 700] on button "button" at bounding box center [313, 691] width 98 height 56
click at [327, 679] on button "button" at bounding box center [313, 691] width 98 height 56
click at [328, 683] on button "button" at bounding box center [313, 691] width 98 height 56
click at [326, 678] on icon "button" at bounding box center [313, 690] width 27 height 27
click at [324, 664] on button "button" at bounding box center [313, 691] width 98 height 56
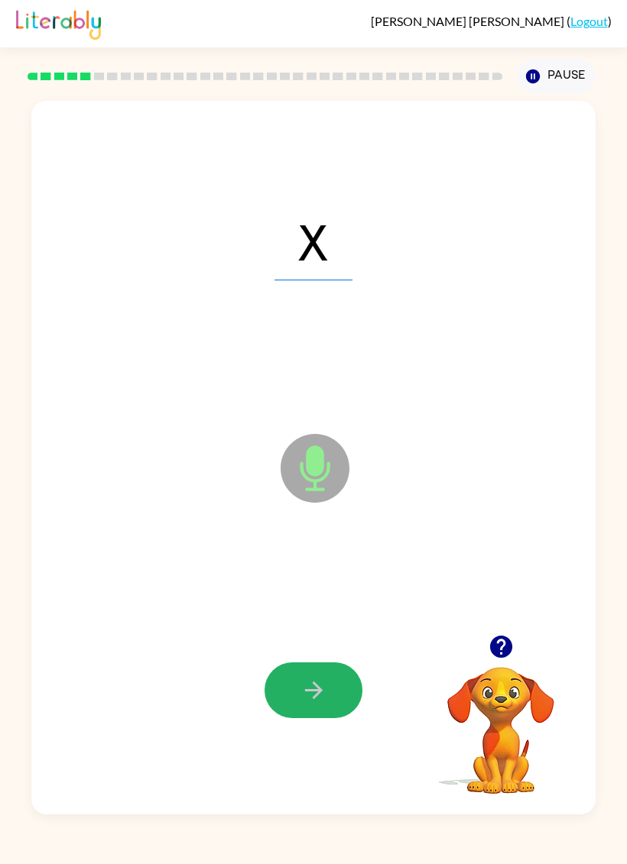
click at [300, 680] on icon "button" at bounding box center [313, 690] width 27 height 27
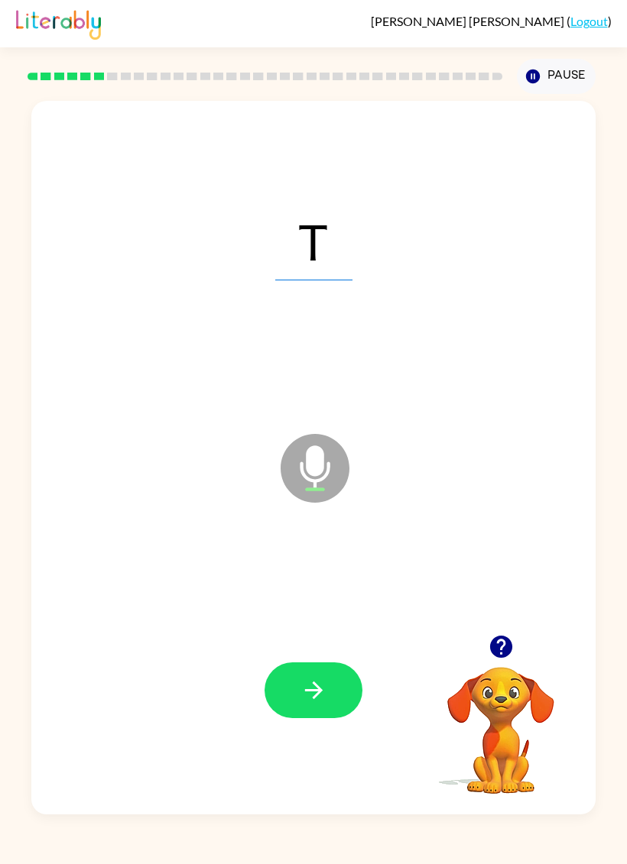
click at [320, 673] on button "button" at bounding box center [313, 691] width 98 height 56
click at [324, 708] on button "button" at bounding box center [313, 691] width 98 height 56
click at [332, 686] on button "button" at bounding box center [313, 691] width 98 height 56
click at [315, 683] on icon "button" at bounding box center [313, 690] width 27 height 27
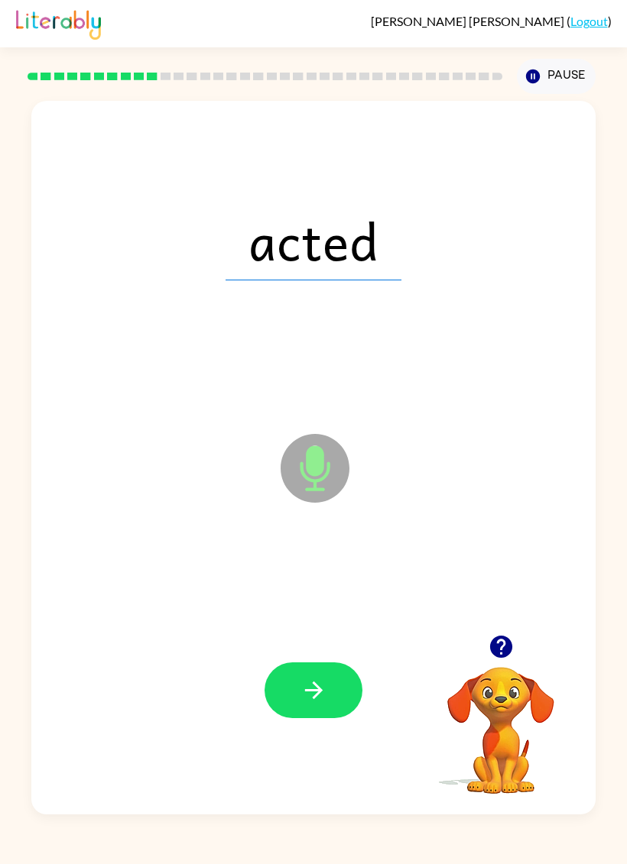
click at [325, 697] on icon "button" at bounding box center [313, 690] width 27 height 27
click at [320, 692] on icon "button" at bounding box center [313, 691] width 18 height 18
click at [343, 676] on button "button" at bounding box center [313, 691] width 98 height 56
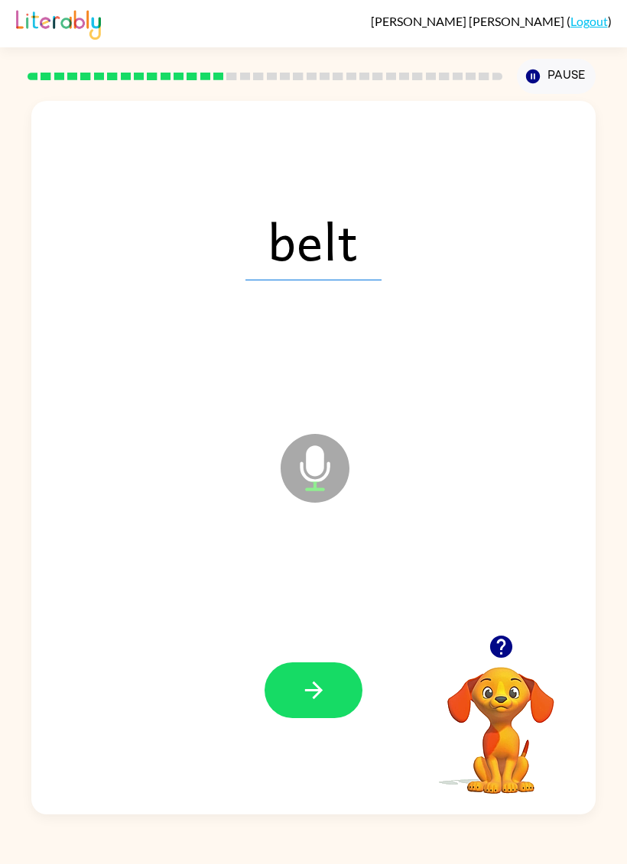
click at [311, 704] on icon "button" at bounding box center [313, 690] width 27 height 27
click at [329, 680] on button "button" at bounding box center [313, 691] width 98 height 56
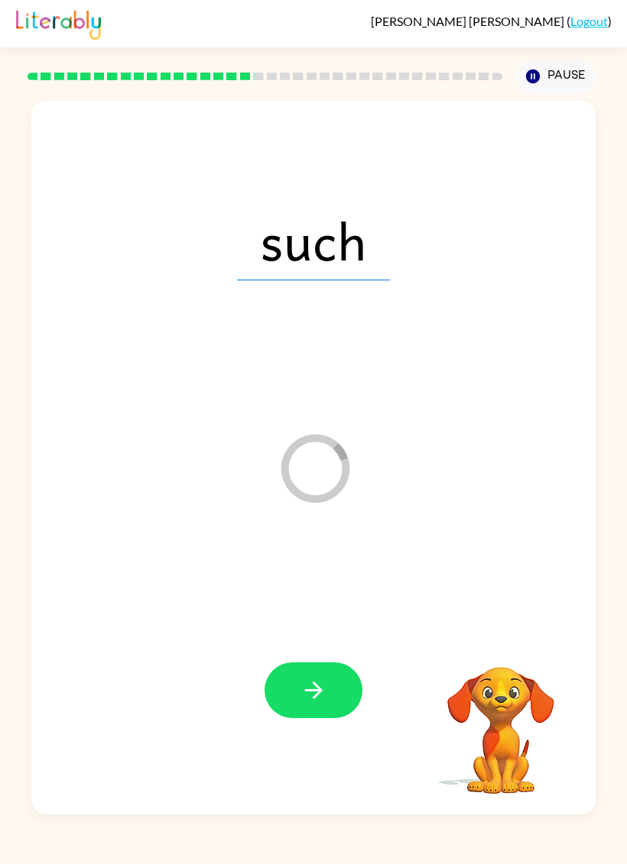
click at [322, 672] on button "button" at bounding box center [313, 691] width 98 height 56
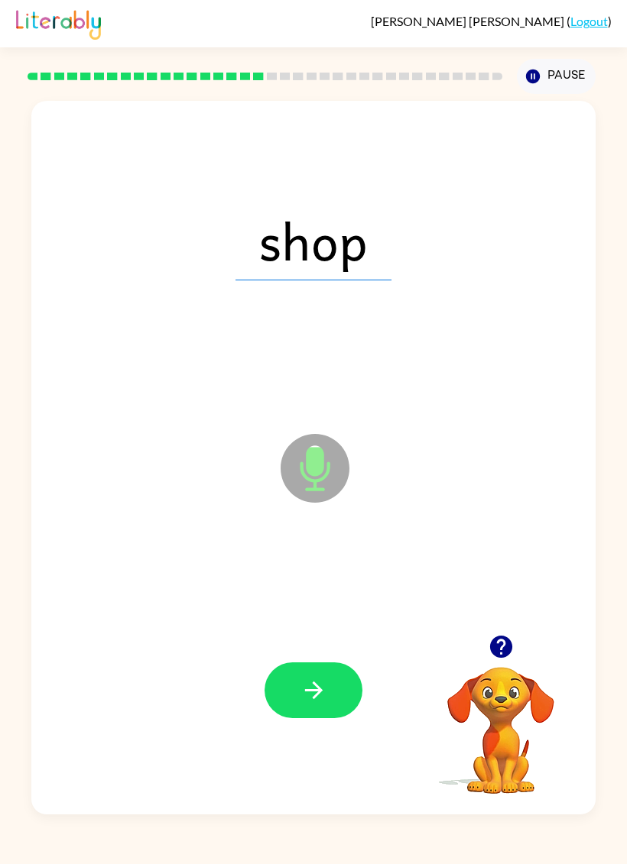
click at [318, 678] on icon "button" at bounding box center [313, 690] width 27 height 27
click at [315, 666] on button "button" at bounding box center [313, 691] width 98 height 56
click at [311, 674] on button "button" at bounding box center [313, 691] width 98 height 56
click at [313, 692] on icon "button" at bounding box center [313, 691] width 18 height 18
click at [316, 687] on icon "button" at bounding box center [313, 691] width 18 height 18
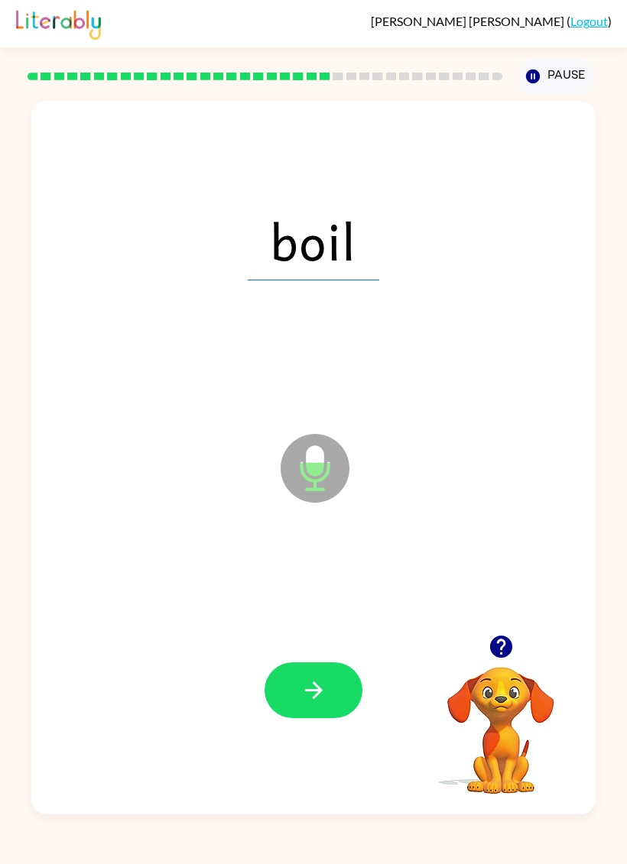
click at [303, 683] on icon "button" at bounding box center [313, 690] width 27 height 27
click at [311, 685] on icon "button" at bounding box center [313, 690] width 27 height 27
click at [319, 689] on icon "button" at bounding box center [313, 691] width 18 height 18
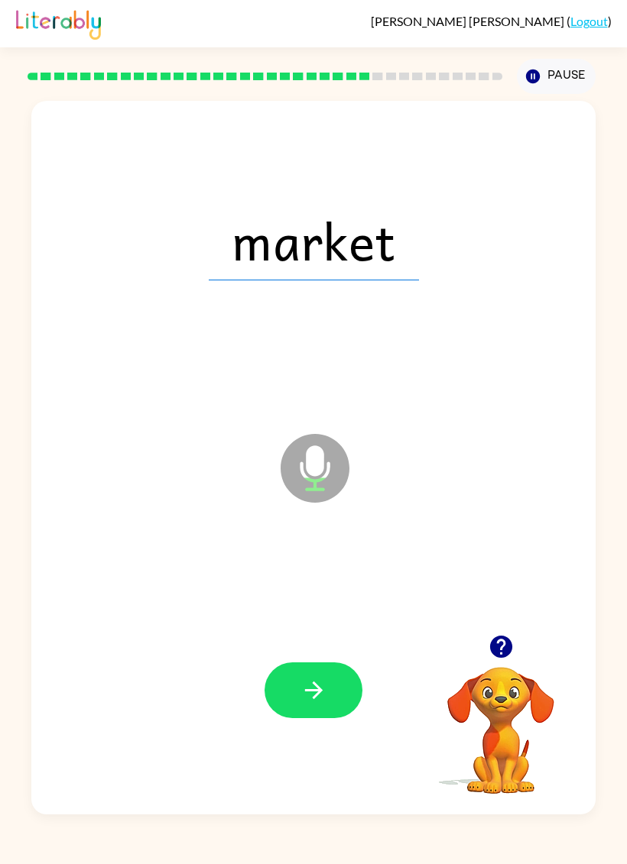
click at [327, 677] on button "button" at bounding box center [313, 691] width 98 height 56
click at [332, 677] on button "button" at bounding box center [313, 691] width 98 height 56
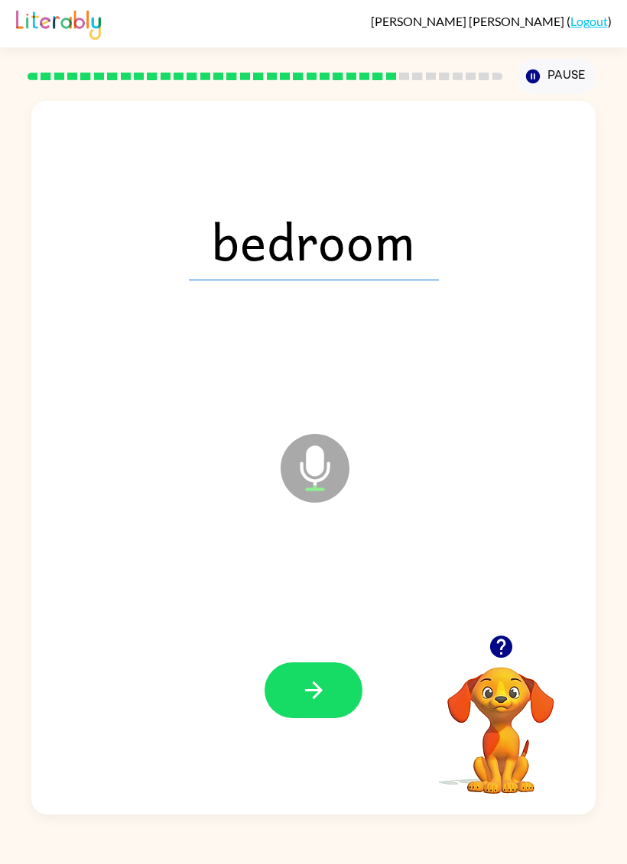
click at [314, 699] on icon "button" at bounding box center [313, 691] width 18 height 18
click at [315, 673] on button "button" at bounding box center [313, 691] width 98 height 56
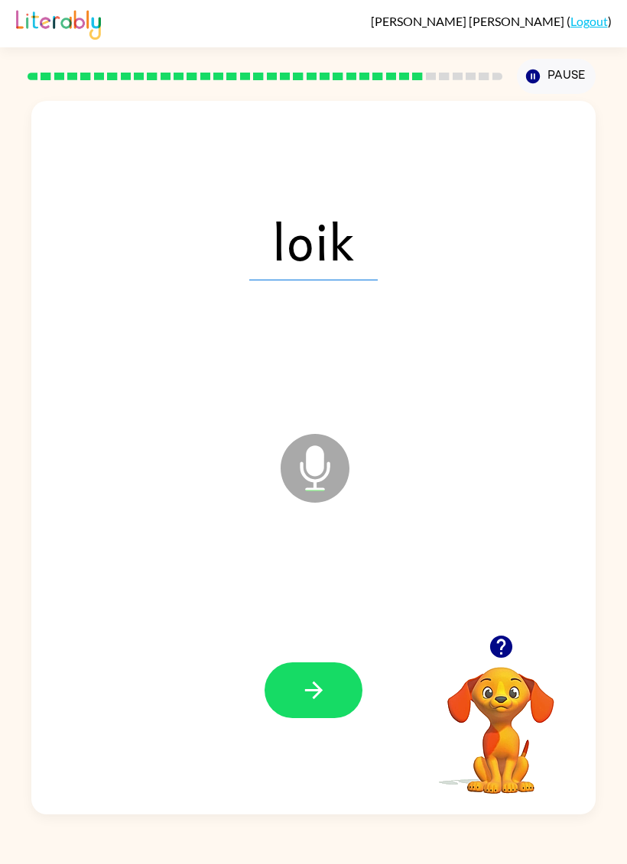
click at [318, 688] on icon "button" at bounding box center [313, 691] width 18 height 18
click at [325, 670] on button "button" at bounding box center [313, 691] width 98 height 56
click at [303, 672] on button "button" at bounding box center [313, 691] width 98 height 56
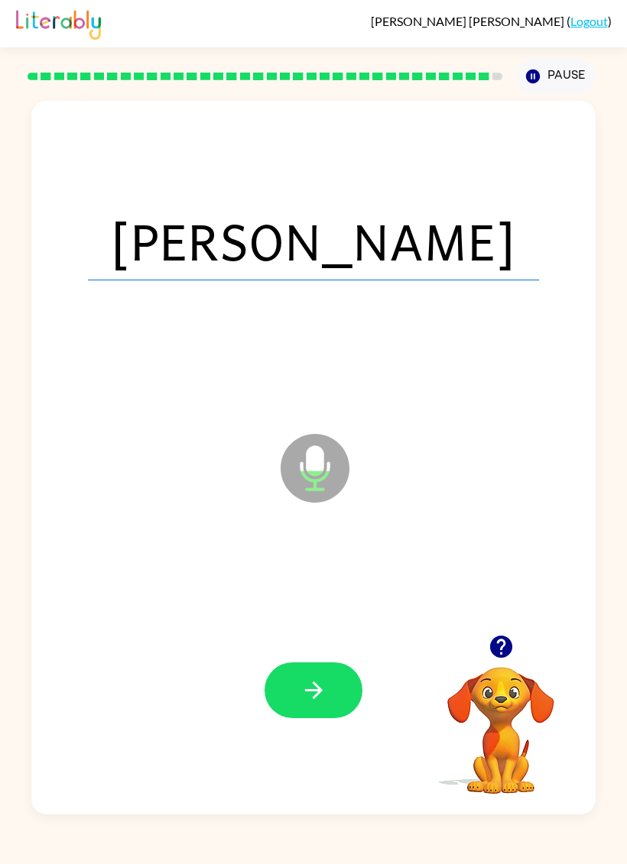
click at [311, 690] on icon "button" at bounding box center [313, 690] width 27 height 27
